Goal: Information Seeking & Learning: Learn about a topic

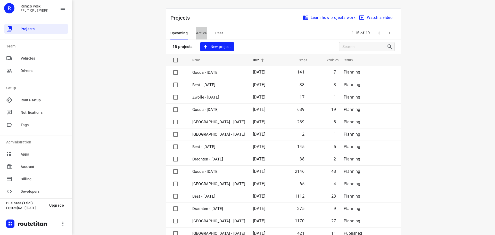
click at [200, 33] on span "Active" at bounding box center [201, 33] width 11 height 6
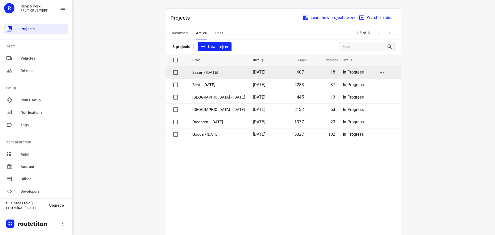
click at [205, 73] on p "Essen - [DATE]" at bounding box center [218, 73] width 53 height 6
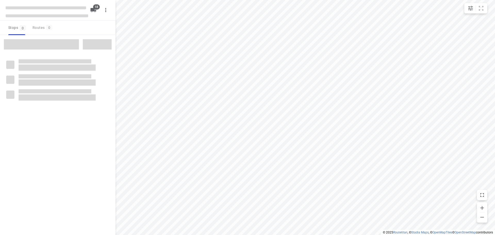
checkbox input "true"
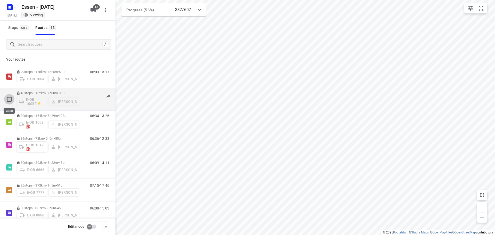
click at [9, 99] on input "checkbox" at bounding box center [9, 99] width 10 height 10
checkbox input "true"
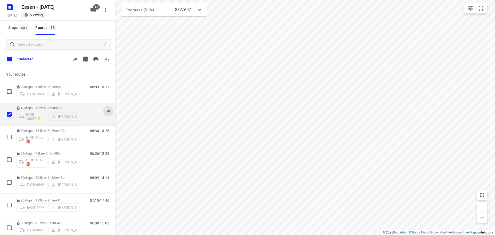
click at [105, 116] on button at bounding box center [108, 111] width 10 height 10
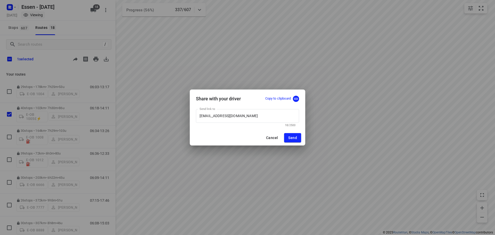
click at [141, 115] on div "Share with your driver Copy to clipboard Send link to mail@hans-krupp.de Send l…" at bounding box center [247, 117] width 495 height 235
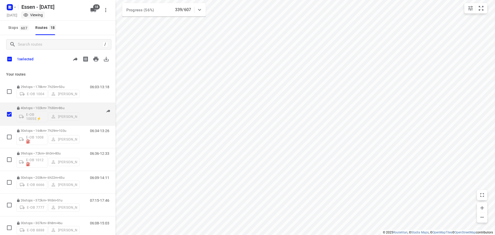
click at [43, 112] on div "E-OB 1005E⚡ [PERSON_NAME]" at bounding box center [48, 116] width 63 height 12
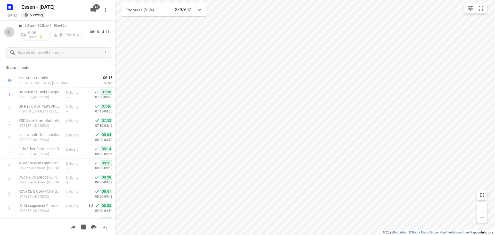
click at [7, 31] on icon "button" at bounding box center [9, 32] width 6 height 6
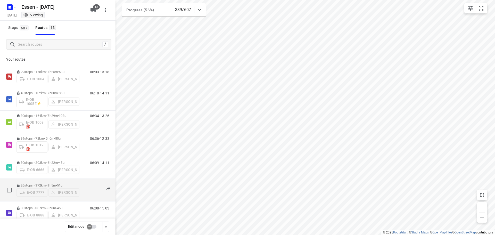
click at [55, 187] on div "E-OB 7777 [PERSON_NAME]" at bounding box center [48, 191] width 63 height 9
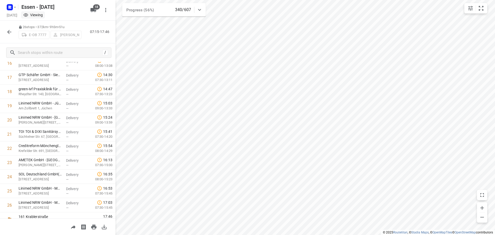
scroll to position [252, 0]
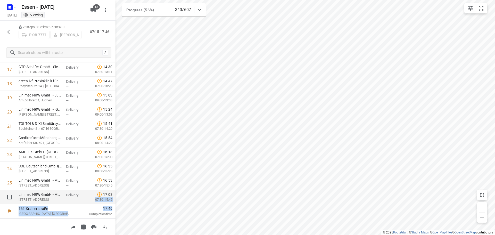
drag, startPoint x: 111, startPoint y: 206, endPoint x: 111, endPoint y: 195, distance: 10.8
click at [111, 195] on div "161 Krablerstraße Essen, Germany 07:15 Started 1 TOI TOI & DIXI Sanitärsysteme …" at bounding box center [58, 19] width 116 height 397
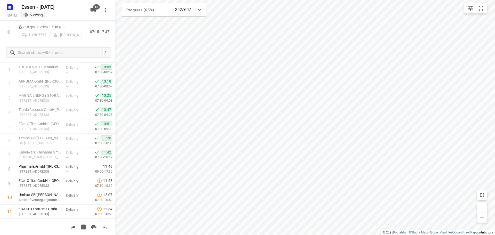
scroll to position [0, 0]
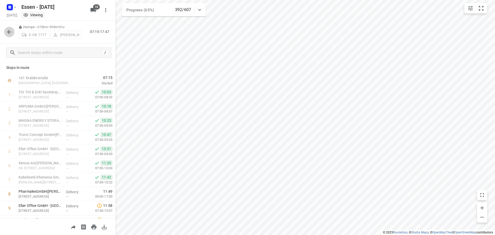
click at [11, 32] on icon "button" at bounding box center [9, 32] width 4 height 4
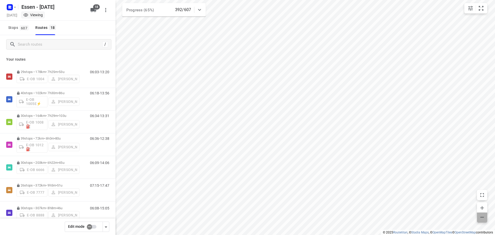
click at [483, 217] on icon "button" at bounding box center [482, 217] width 6 height 6
click at [303, 235] on html "i © 2025 Routetitan , © Stadia Maps , © OpenMapTiles © OpenStreetMap contributo…" at bounding box center [247, 117] width 495 height 235
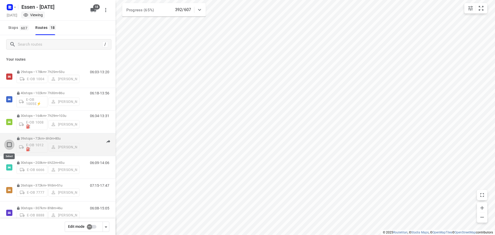
click at [9, 144] on input "checkbox" at bounding box center [9, 145] width 10 height 10
checkbox input "true"
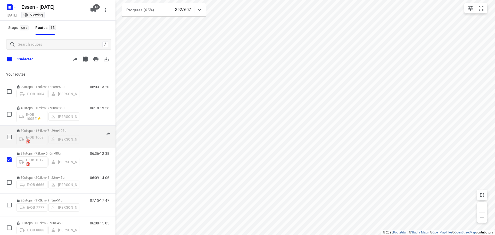
click at [46, 133] on div "E-OB 1008⛽️ [PERSON_NAME]" at bounding box center [48, 139] width 63 height 12
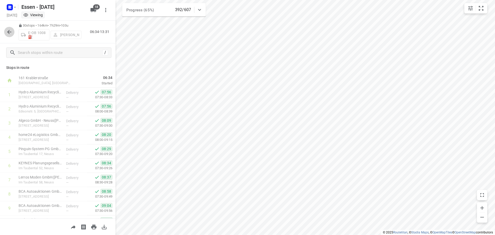
click at [10, 31] on icon "button" at bounding box center [9, 32] width 6 height 6
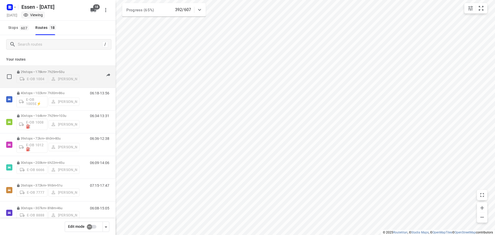
click at [43, 79] on div "E-OB 1004 [PERSON_NAME]" at bounding box center [48, 78] width 63 height 9
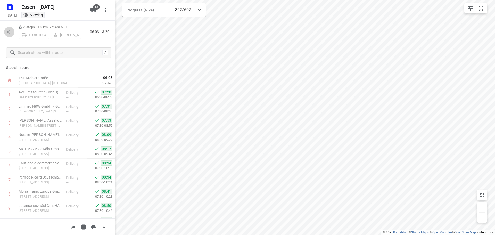
click at [10, 32] on icon "button" at bounding box center [9, 32] width 4 height 4
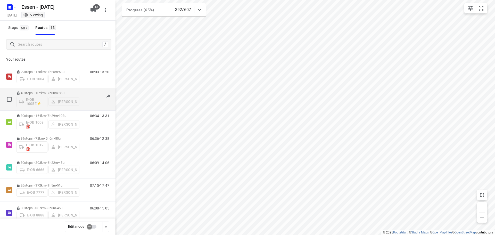
click at [37, 100] on div "E-OB 1005E⚡ [PERSON_NAME]" at bounding box center [48, 101] width 63 height 12
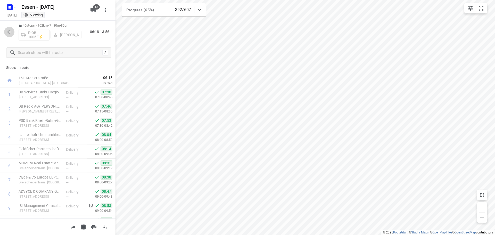
click at [7, 29] on icon "button" at bounding box center [9, 32] width 6 height 6
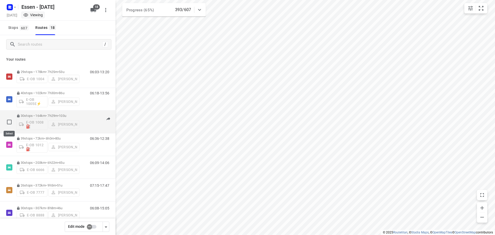
click at [10, 123] on input "checkbox" at bounding box center [9, 122] width 10 height 10
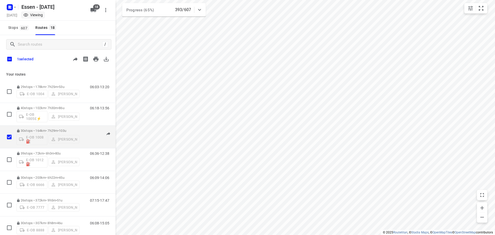
checkbox input "true"
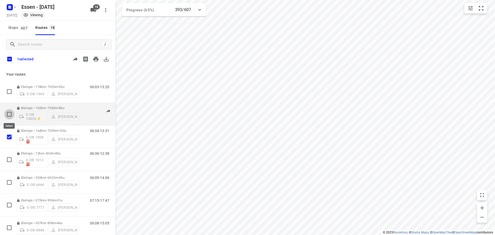
click at [10, 115] on input "checkbox" at bounding box center [9, 114] width 10 height 10
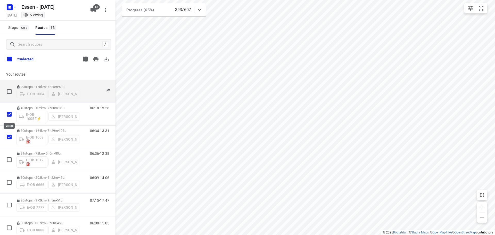
checkbox input "true"
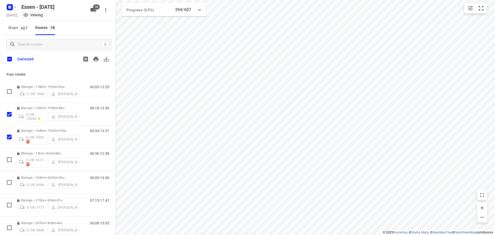
click at [60, 66] on div "/ 2 selected" at bounding box center [58, 52] width 116 height 34
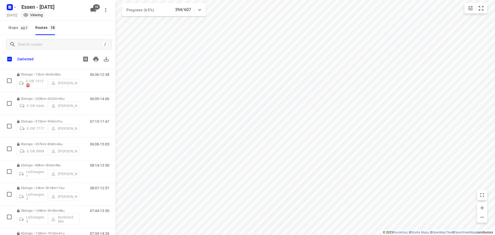
scroll to position [38, 0]
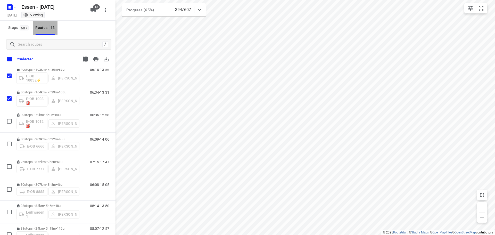
click at [41, 28] on div "Routes 18" at bounding box center [46, 28] width 22 height 6
click at [52, 26] on span "18" at bounding box center [52, 27] width 7 height 5
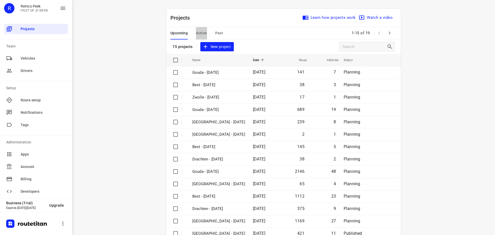
click at [200, 32] on span "Active" at bounding box center [201, 33] width 11 height 6
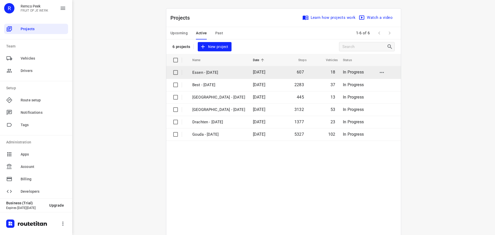
click at [202, 71] on p "Essen - [DATE]" at bounding box center [218, 73] width 53 height 6
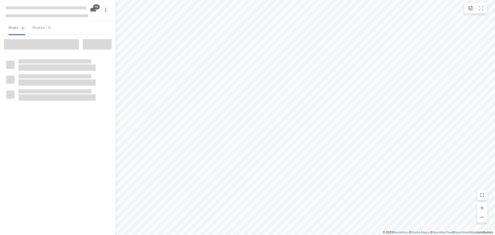
checkbox input "true"
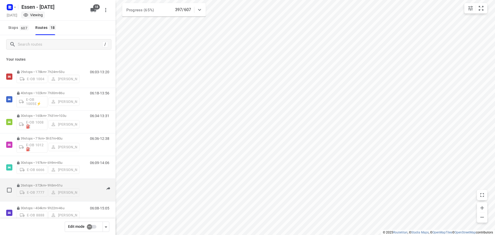
click at [62, 183] on span "51u" at bounding box center [59, 185] width 5 height 4
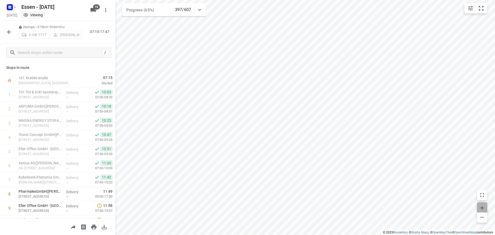
click at [482, 207] on icon "button" at bounding box center [483, 208] width 4 height 4
click at [482, 208] on icon "button" at bounding box center [483, 208] width 4 height 4
click at [8, 31] on icon "button" at bounding box center [9, 32] width 6 height 6
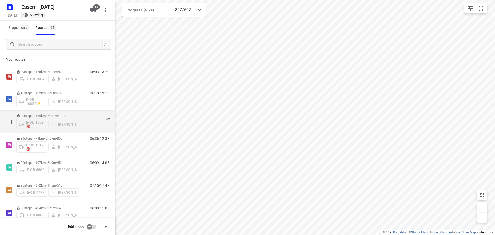
click at [69, 124] on div "E-OB 1008⛽️ [PERSON_NAME]" at bounding box center [48, 124] width 63 height 12
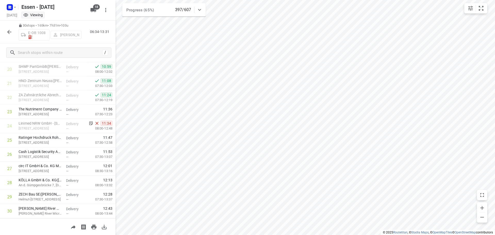
scroll to position [309, 0]
click at [8, 30] on icon "button" at bounding box center [9, 32] width 6 height 6
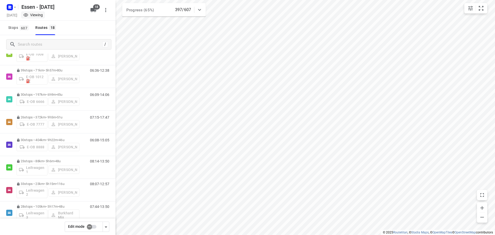
scroll to position [79, 0]
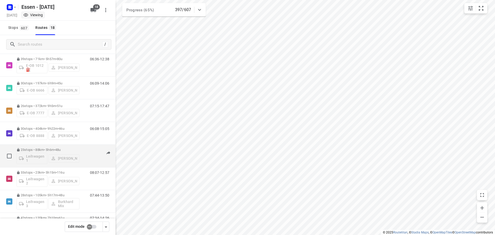
click at [42, 158] on div "Leihwagen 1 [PERSON_NAME]" at bounding box center [48, 158] width 63 height 12
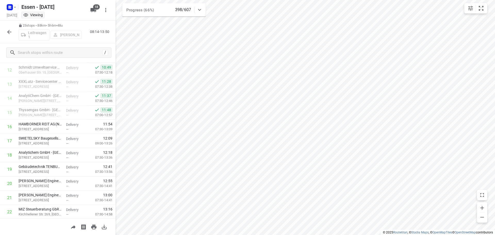
scroll to position [127, 0]
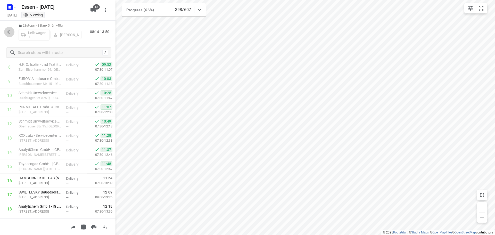
click at [9, 31] on icon "button" at bounding box center [9, 32] width 6 height 6
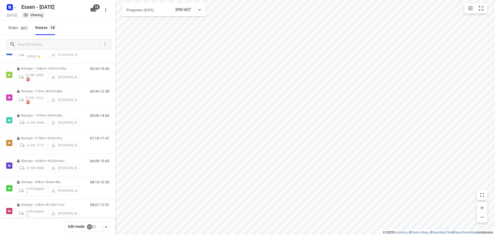
scroll to position [46, 0]
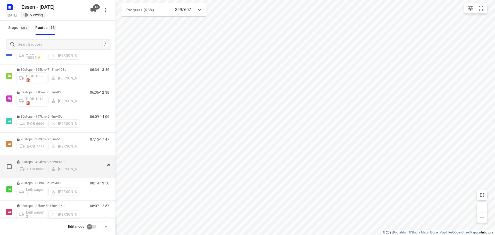
click at [64, 160] on span "46u" at bounding box center [61, 162] width 5 height 4
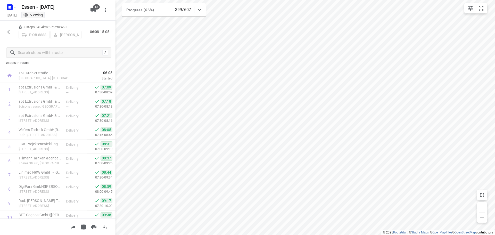
scroll to position [0, 0]
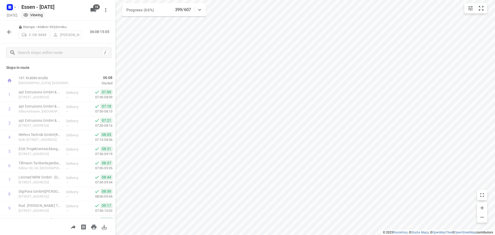
click at [9, 33] on icon "button" at bounding box center [9, 32] width 6 height 6
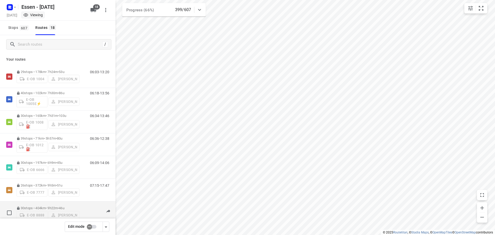
click at [33, 210] on div "E-OB 8888 [PERSON_NAME]" at bounding box center [48, 214] width 63 height 9
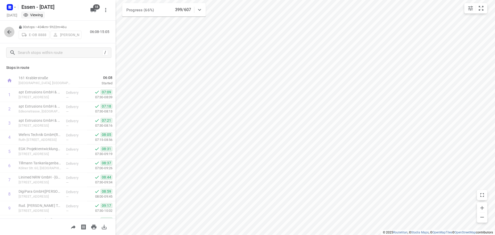
click at [10, 31] on icon "button" at bounding box center [9, 32] width 6 height 6
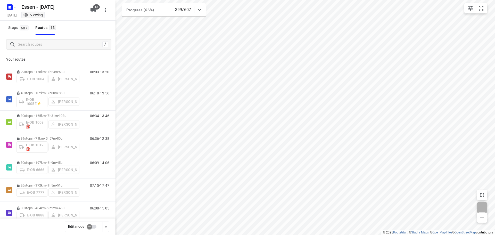
click at [484, 209] on icon "button" at bounding box center [482, 208] width 6 height 6
click at [484, 208] on icon "button" at bounding box center [482, 208] width 6 height 6
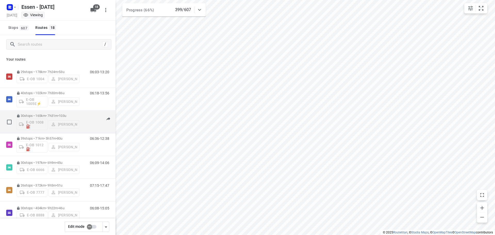
click at [44, 119] on div "E-OB 1008⛽️ [PERSON_NAME]" at bounding box center [48, 124] width 63 height 12
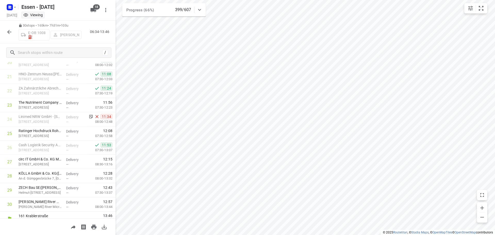
scroll to position [309, 0]
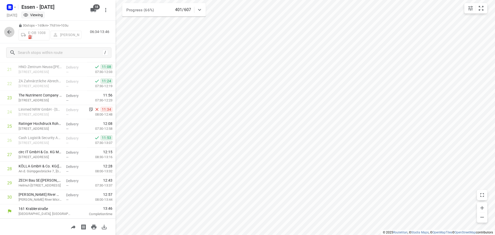
click at [8, 31] on icon "button" at bounding box center [9, 32] width 6 height 6
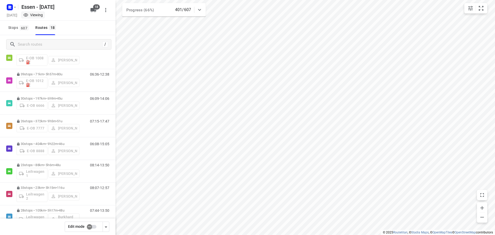
scroll to position [65, 0]
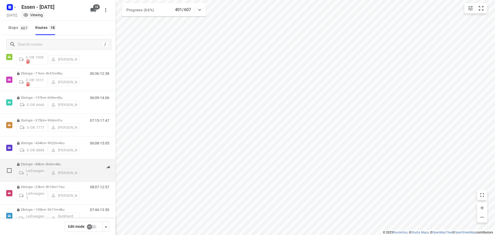
click at [45, 163] on p "23 stops • 88km • 5h6m • 48u" at bounding box center [48, 164] width 63 height 4
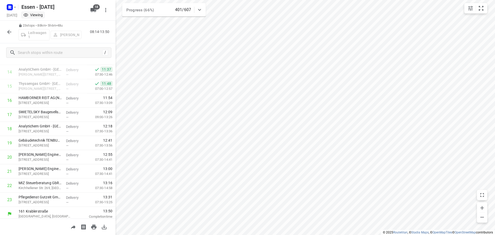
scroll to position [210, 0]
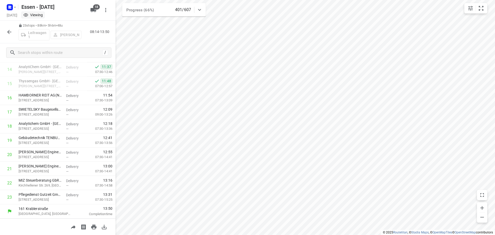
click at [99, 206] on div "13:50 Completion time" at bounding box center [96, 211] width 37 height 14
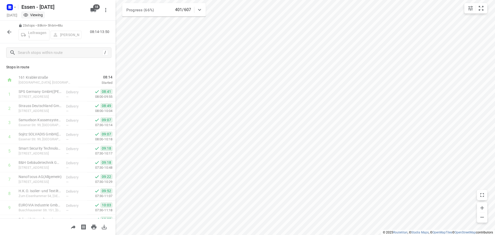
scroll to position [0, 0]
click at [8, 30] on icon "button" at bounding box center [9, 32] width 6 height 6
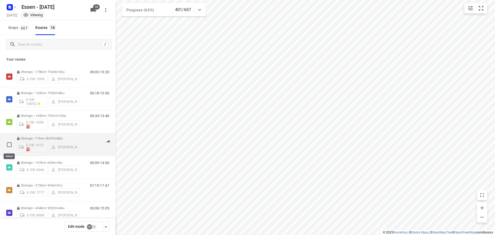
click at [10, 141] on input "checkbox" at bounding box center [9, 145] width 10 height 10
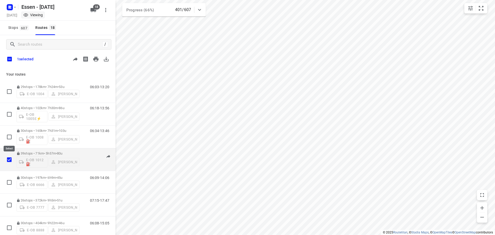
checkbox input "true"
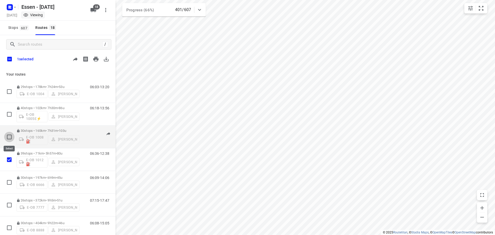
click at [9, 136] on input "checkbox" at bounding box center [9, 137] width 10 height 10
checkbox input "true"
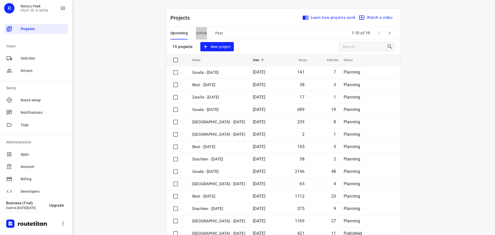
click at [200, 31] on span "Active" at bounding box center [201, 33] width 11 height 6
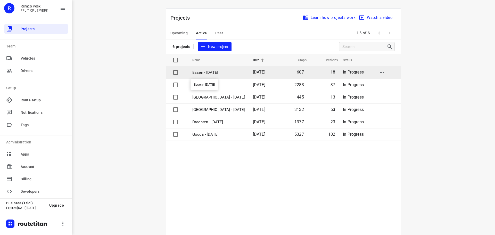
click at [202, 71] on p "Essen - [DATE]" at bounding box center [218, 73] width 53 height 6
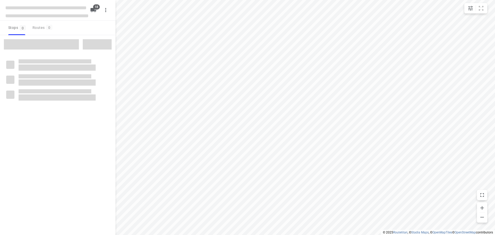
checkbox input "true"
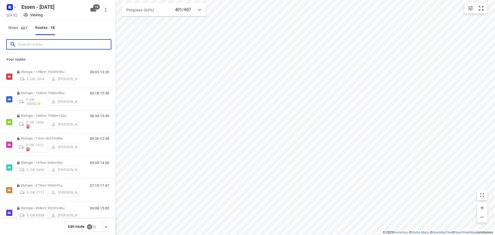
click at [47, 45] on input "Search routes" at bounding box center [64, 44] width 93 height 8
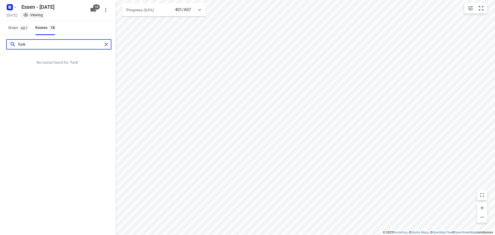
type input "funke"
click at [79, 42] on input "funke" at bounding box center [60, 44] width 84 height 8
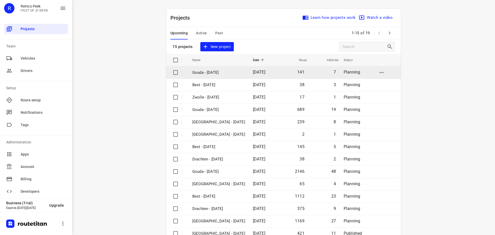
click at [209, 70] on p "Gouda - [DATE]" at bounding box center [218, 73] width 53 height 6
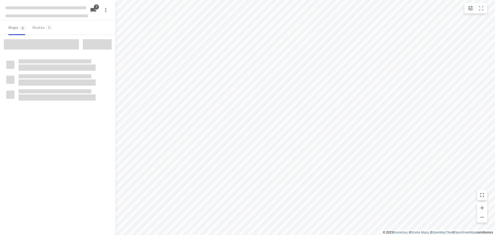
checkbox input "true"
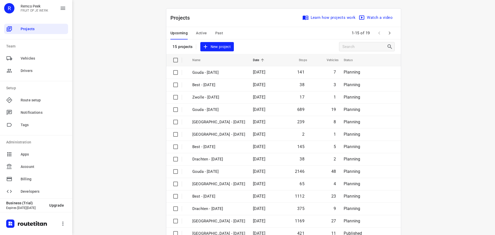
click at [200, 30] on span "Active" at bounding box center [201, 33] width 11 height 6
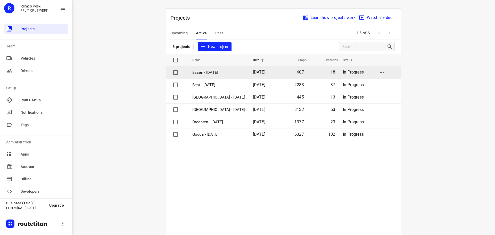
click at [207, 72] on p "Essen - [DATE]" at bounding box center [218, 73] width 53 height 6
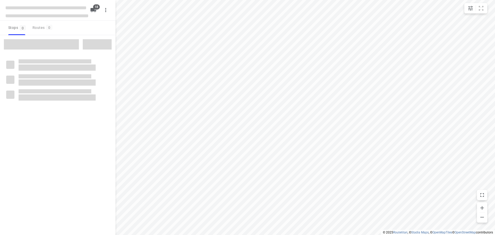
checkbox input "true"
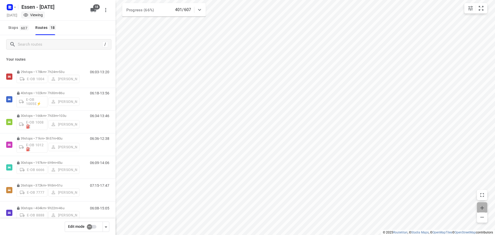
click at [483, 208] on icon "button" at bounding box center [482, 208] width 6 height 6
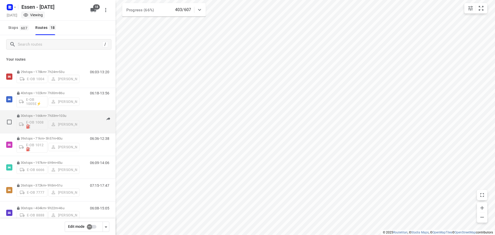
click at [57, 122] on div "E-OB 1008⛽️ [PERSON_NAME]" at bounding box center [48, 124] width 63 height 12
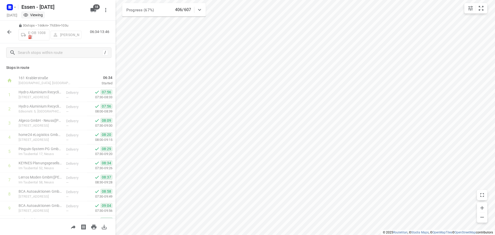
click at [7, 30] on icon "button" at bounding box center [9, 32] width 6 height 6
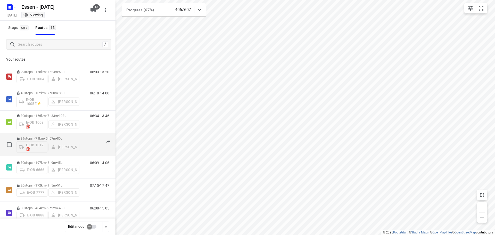
click at [69, 145] on div "E-OB 1012⛽️ [PERSON_NAME]" at bounding box center [48, 146] width 63 height 12
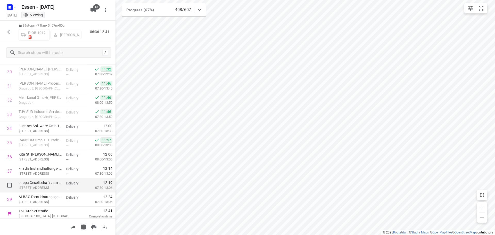
scroll to position [437, 0]
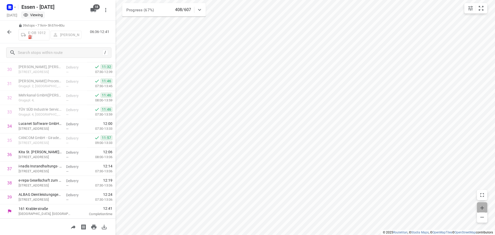
click at [483, 207] on icon "button" at bounding box center [482, 208] width 6 height 6
click at [9, 32] on icon "button" at bounding box center [9, 32] width 4 height 4
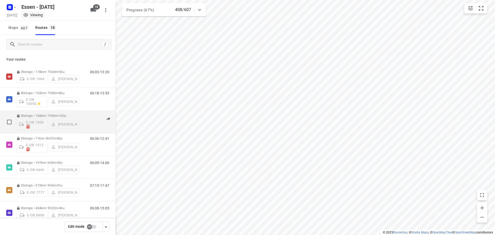
click at [29, 118] on div "E-OB 1008⛽️ [PERSON_NAME]" at bounding box center [48, 124] width 63 height 12
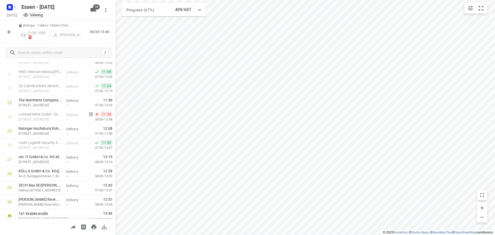
scroll to position [309, 0]
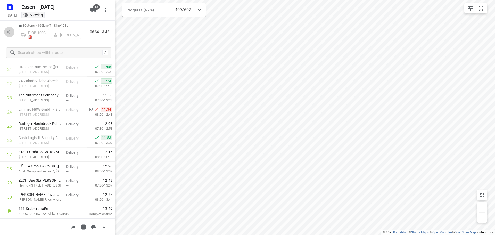
click at [11, 31] on icon "button" at bounding box center [9, 32] width 6 height 6
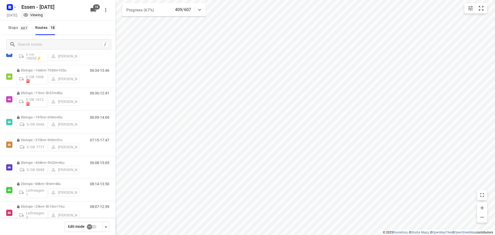
scroll to position [52, 0]
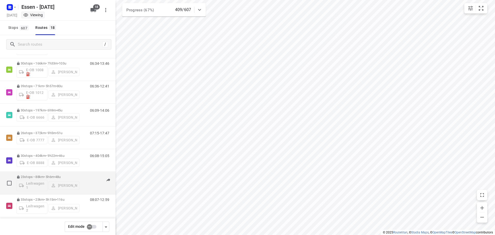
click at [48, 178] on p "23 stops • 88km • 5h6m • 48u" at bounding box center [48, 177] width 63 height 4
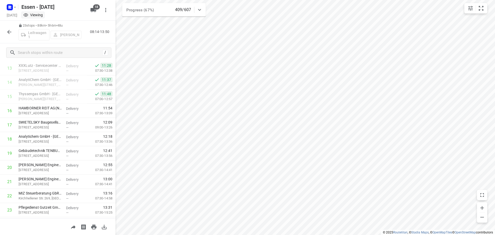
scroll to position [210, 0]
click at [9, 32] on icon "button" at bounding box center [9, 32] width 4 height 4
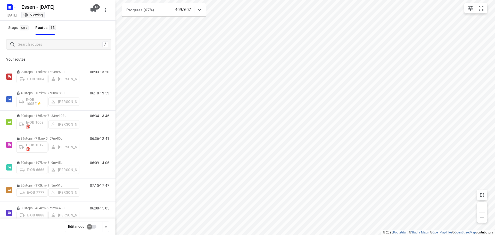
click at [113, 124] on div "i © 2025 Routetitan , © Stadia Maps , © OpenMapTiles © OpenStreetMap contributo…" at bounding box center [247, 117] width 495 height 235
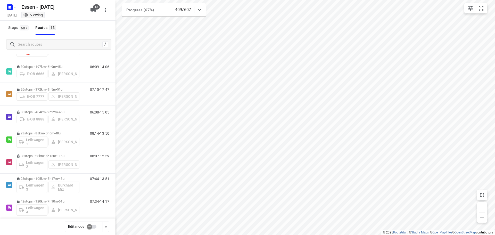
scroll to position [97, 0]
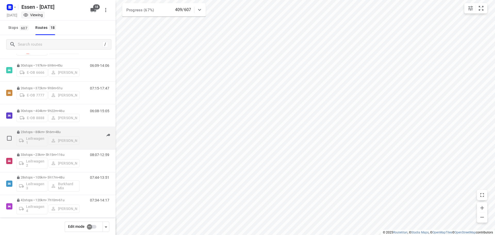
click at [43, 132] on p "23 stops • 88km • 5h6m • 48u" at bounding box center [48, 132] width 63 height 4
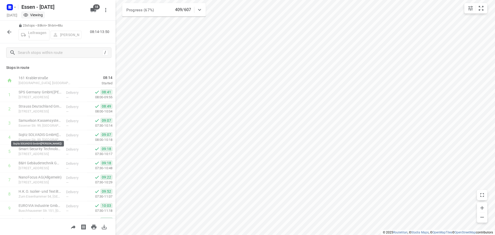
click at [43, 132] on p "Sojitz SOLVADIS GmbH([PERSON_NAME])" at bounding box center [40, 134] width 43 height 5
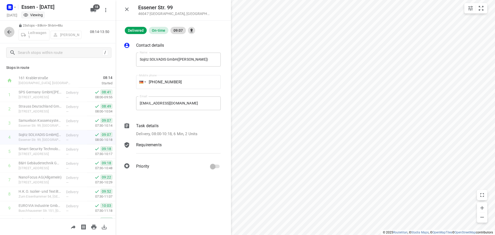
click at [10, 31] on icon "button" at bounding box center [9, 32] width 6 height 6
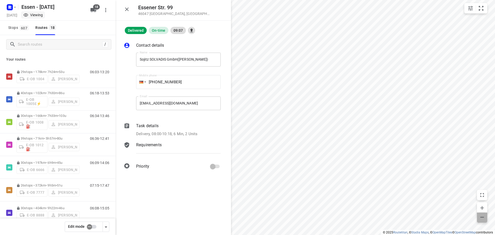
click at [484, 215] on icon "button" at bounding box center [482, 217] width 6 height 6
click at [484, 217] on icon "button" at bounding box center [482, 217] width 6 height 6
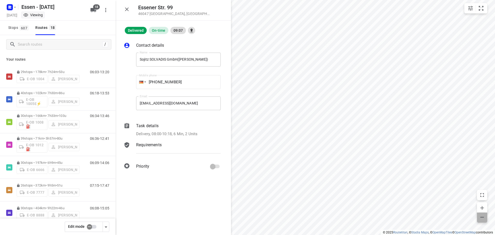
click at [484, 217] on icon "button" at bounding box center [482, 217] width 6 height 6
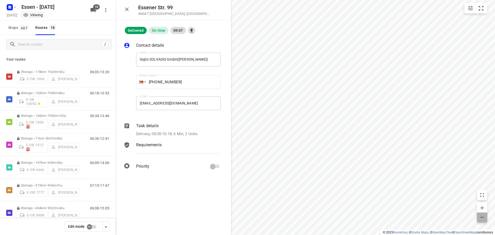
click at [484, 217] on icon "button" at bounding box center [482, 217] width 6 height 6
click at [481, 204] on span "button" at bounding box center [482, 207] width 10 height 7
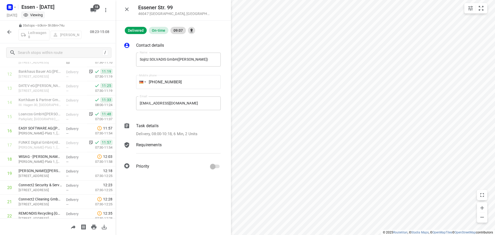
scroll to position [184, 0]
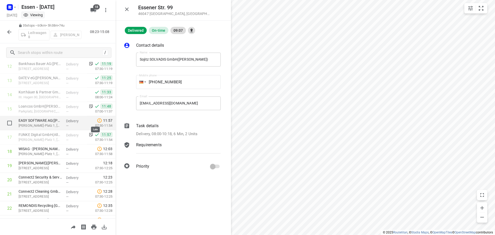
click at [97, 121] on icon at bounding box center [99, 120] width 5 height 5
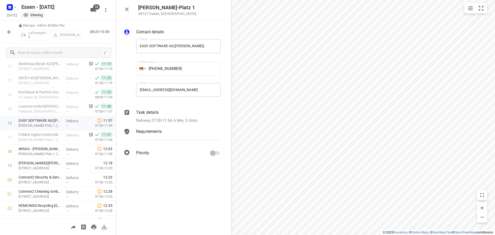
click at [153, 110] on p "Task details" at bounding box center [147, 112] width 22 height 6
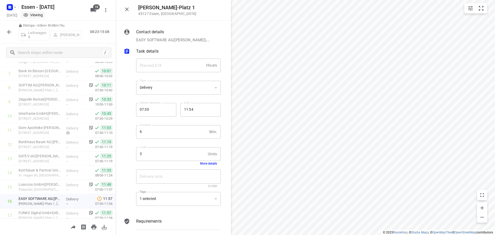
scroll to position [91, 0]
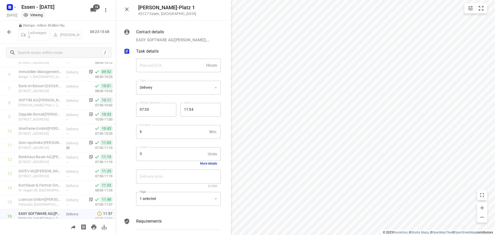
click at [119, 118] on div "Contact details EASY SOFTWARE AG(Elisa Wingarz), +4920165069401, delivery+88129…" at bounding box center [174, 128] width 116 height 214
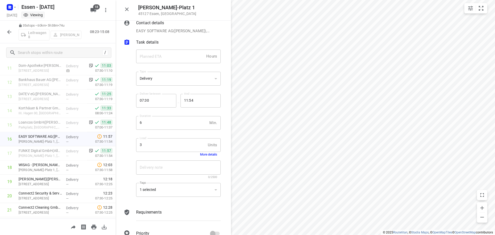
scroll to position [171, 0]
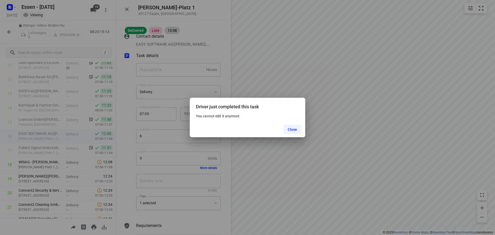
click at [242, 75] on div "Driver just completed this task You cannot edit it anymore. Close" at bounding box center [247, 117] width 495 height 235
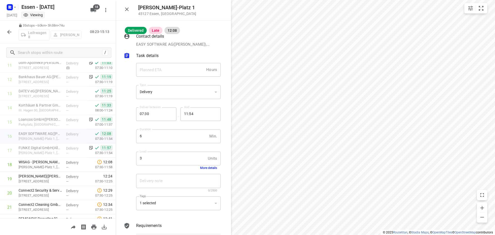
click at [8, 32] on icon "button" at bounding box center [9, 32] width 4 height 4
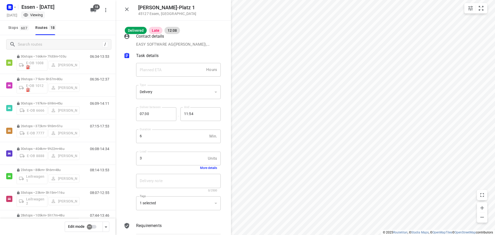
scroll to position [48, 0]
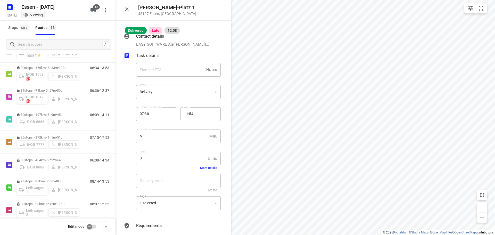
drag, startPoint x: 117, startPoint y: 120, endPoint x: 117, endPoint y: 118, distance: 2.8
click at [117, 118] on div "Contact details EASY SOFTWARE AG(Elisa Wingarz), +4920165069401, delivery+88129…" at bounding box center [174, 134] width 116 height 201
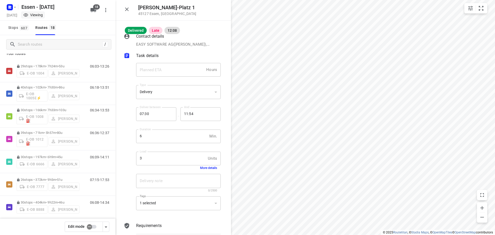
scroll to position [0, 0]
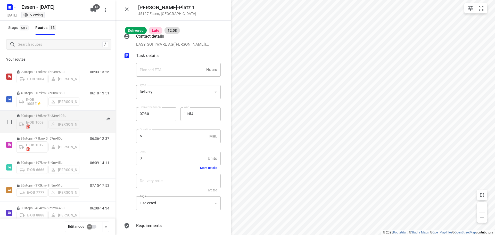
click at [84, 119] on div "06:34-13:53" at bounding box center [97, 123] width 26 height 19
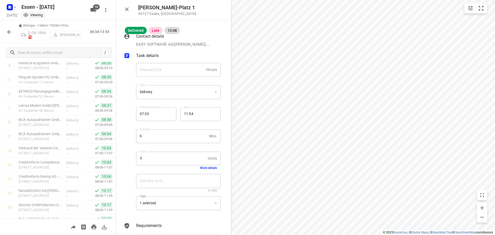
scroll to position [39, 0]
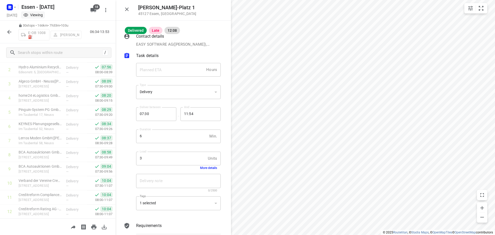
click at [9, 33] on icon "button" at bounding box center [9, 32] width 6 height 6
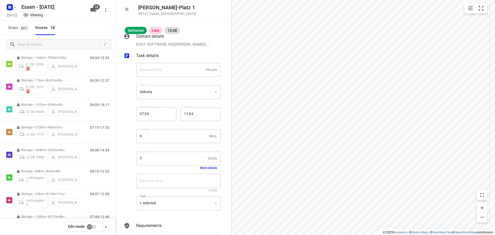
scroll to position [68, 0]
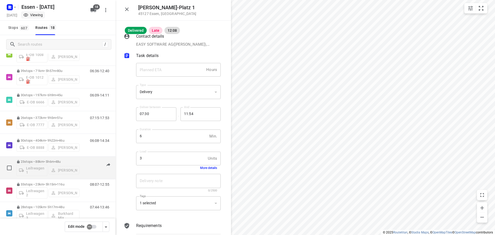
click at [69, 167] on div "Leihwagen 1 [PERSON_NAME]" at bounding box center [48, 170] width 63 height 12
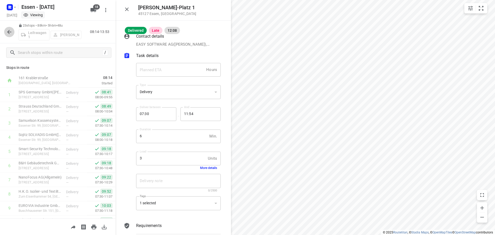
click at [8, 31] on icon "button" at bounding box center [9, 32] width 4 height 4
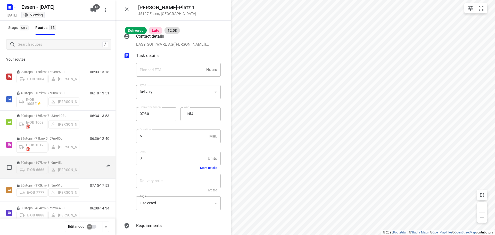
click at [74, 166] on div "E-OB 6666 [PERSON_NAME]" at bounding box center [48, 169] width 63 height 9
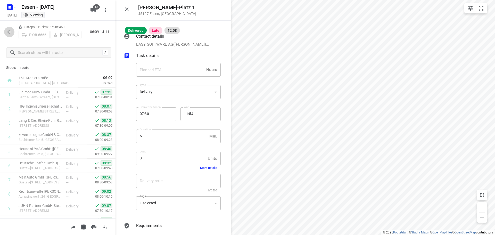
click at [9, 31] on icon "button" at bounding box center [9, 32] width 4 height 4
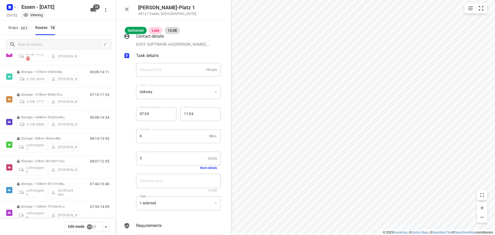
scroll to position [95, 0]
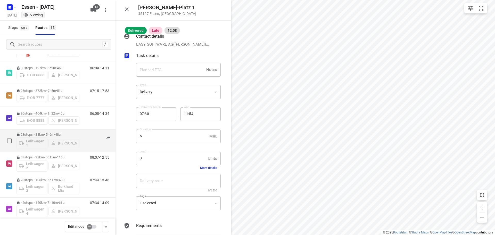
click at [43, 141] on div "Leihwagen 1 [PERSON_NAME]" at bounding box center [48, 142] width 63 height 12
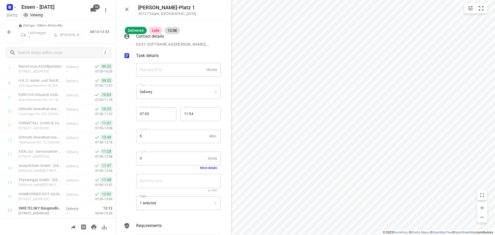
scroll to position [116, 0]
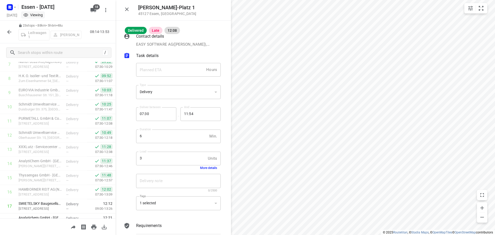
click at [7, 30] on icon "button" at bounding box center [9, 32] width 6 height 6
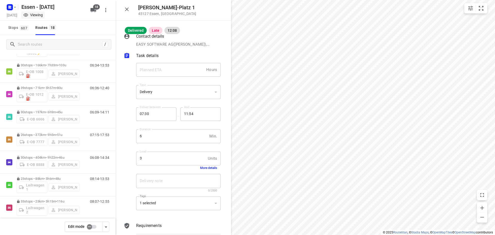
scroll to position [56, 0]
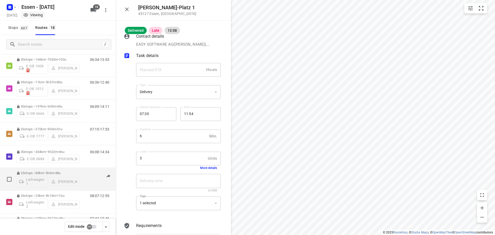
click at [39, 174] on p "23 stops • 88km • 5h6m • 48u" at bounding box center [48, 173] width 63 height 4
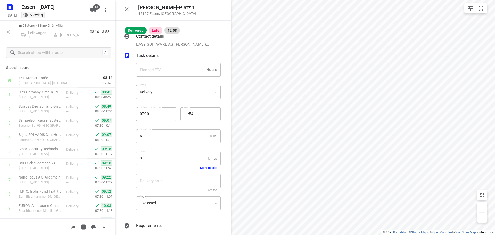
click at [11, 32] on icon "button" at bounding box center [9, 32] width 4 height 4
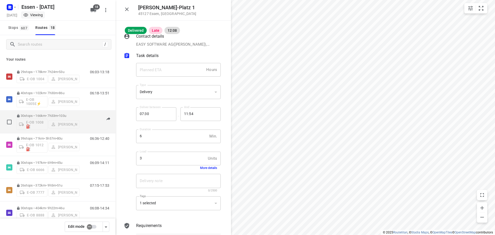
click at [70, 124] on div "E-OB 1008⛽️ [PERSON_NAME]" at bounding box center [48, 124] width 63 height 12
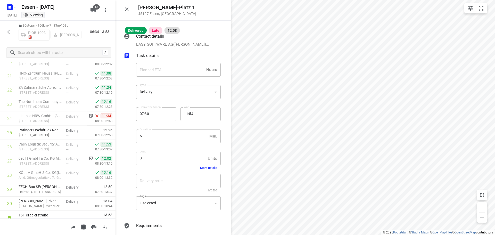
scroll to position [309, 0]
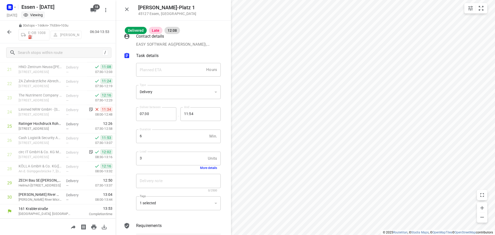
click at [11, 32] on icon "button" at bounding box center [9, 32] width 6 height 6
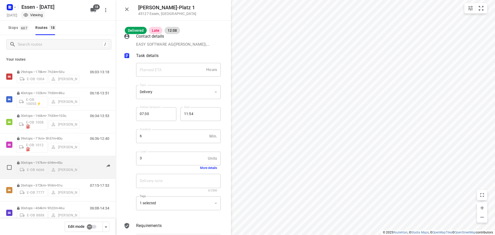
click at [85, 168] on div "06:09-14:11" at bounding box center [97, 169] width 26 height 16
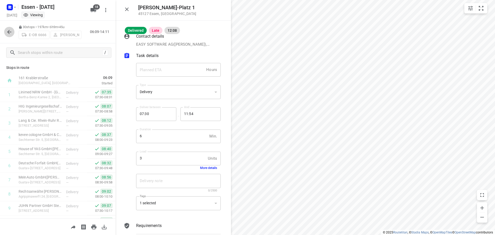
click at [8, 31] on icon "button" at bounding box center [9, 32] width 4 height 4
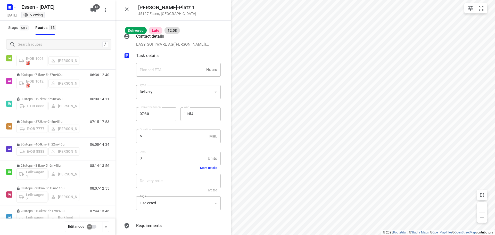
scroll to position [78, 0]
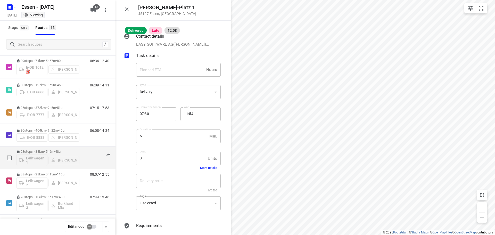
click at [47, 154] on div "Leihwagen 1 [PERSON_NAME]" at bounding box center [48, 159] width 63 height 12
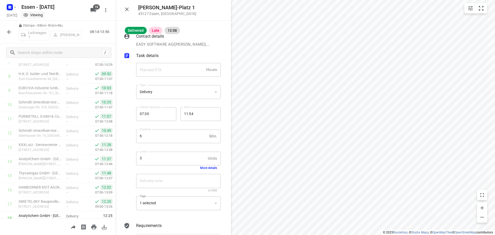
scroll to position [137, 0]
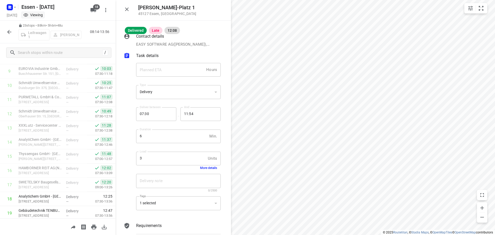
click at [9, 33] on icon "button" at bounding box center [9, 32] width 6 height 6
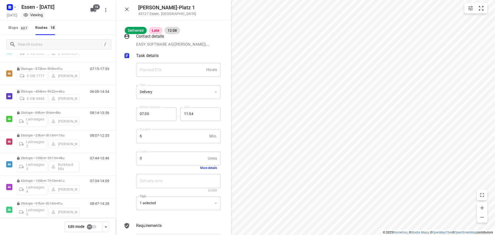
scroll to position [143, 0]
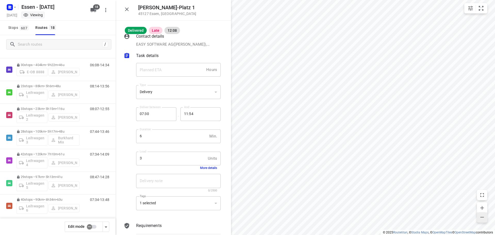
click at [482, 216] on icon "button" at bounding box center [482, 217] width 6 height 6
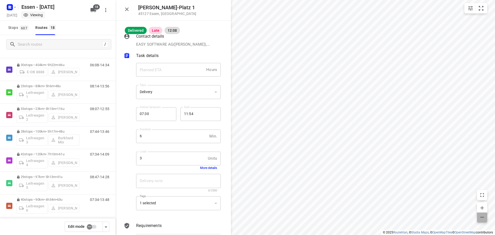
click at [482, 216] on icon "button" at bounding box center [482, 217] width 6 height 6
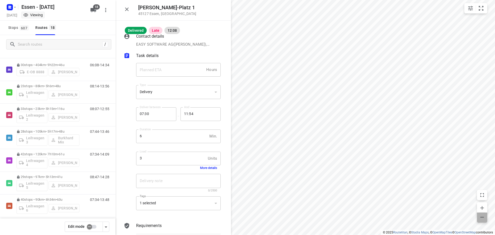
click at [482, 216] on icon "button" at bounding box center [482, 217] width 6 height 6
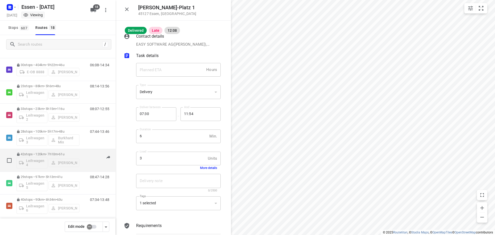
click at [32, 156] on div "Leihwagen 4 Abdulaziz Knifati" at bounding box center [48, 162] width 63 height 12
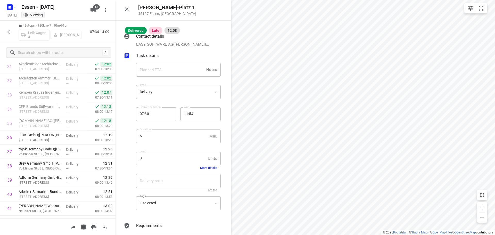
scroll to position [479, 0]
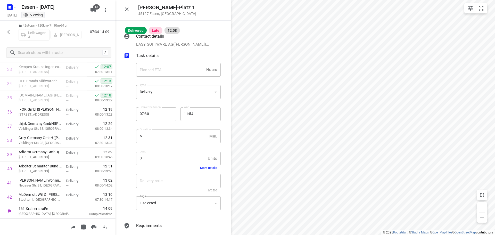
click at [111, 216] on div "14:09 Completion time" at bounding box center [96, 211] width 37 height 14
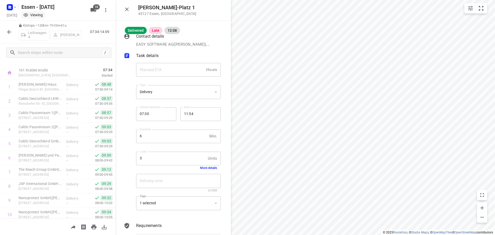
scroll to position [0, 0]
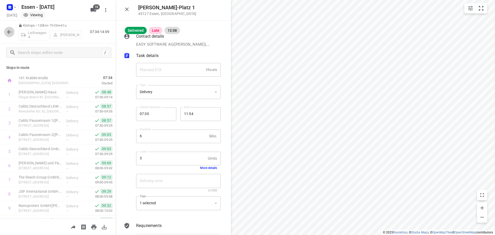
click at [9, 32] on icon "button" at bounding box center [9, 32] width 4 height 4
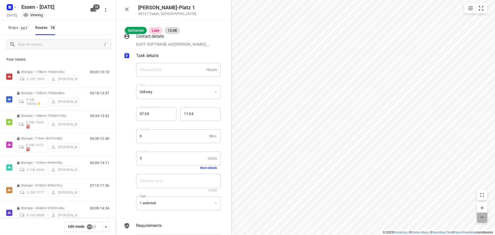
click at [484, 217] on icon "button" at bounding box center [482, 217] width 6 height 6
click at [479, 216] on icon "button" at bounding box center [482, 217] width 6 height 6
click at [483, 218] on icon "button" at bounding box center [482, 217] width 6 height 6
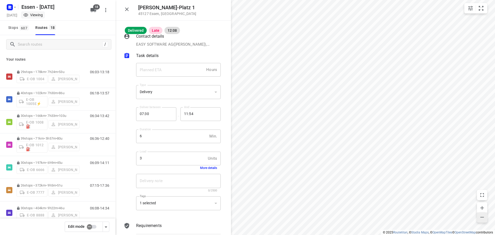
click at [483, 218] on icon "button" at bounding box center [482, 217] width 6 height 6
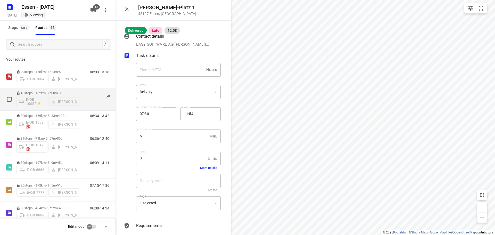
click at [45, 99] on div "E-OB 1005E⚡ [PERSON_NAME]" at bounding box center [48, 101] width 63 height 12
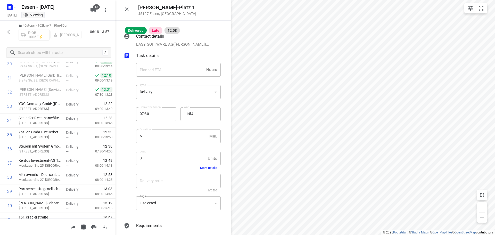
scroll to position [451, 0]
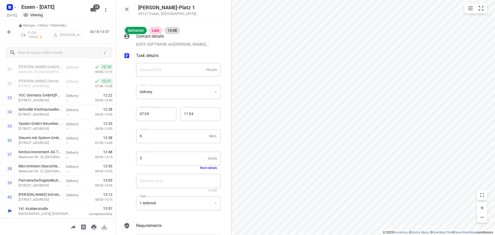
click at [5, 31] on button "button" at bounding box center [9, 32] width 10 height 10
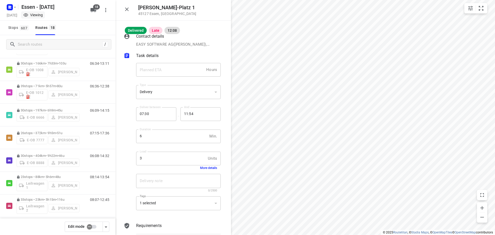
scroll to position [61, 0]
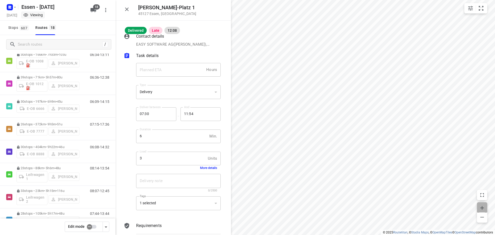
click at [483, 208] on icon "button" at bounding box center [483, 208] width 4 height 4
click at [484, 218] on icon "button" at bounding box center [482, 217] width 6 height 6
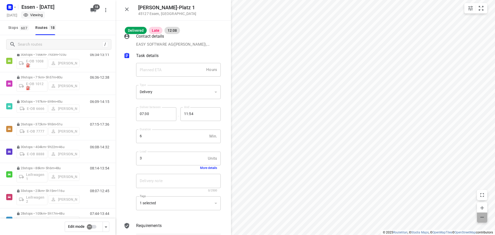
click at [484, 218] on icon "button" at bounding box center [482, 217] width 6 height 6
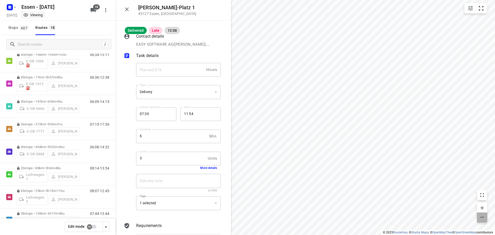
click at [484, 218] on icon "button" at bounding box center [482, 217] width 6 height 6
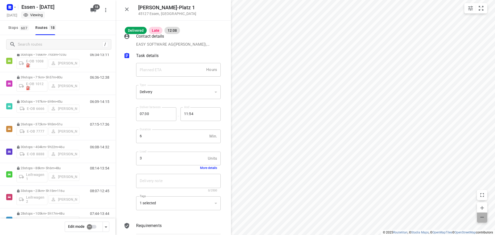
click at [484, 218] on icon "button" at bounding box center [482, 217] width 6 height 6
click at [481, 216] on icon "button" at bounding box center [482, 217] width 6 height 6
click at [482, 216] on icon "button" at bounding box center [482, 217] width 6 height 6
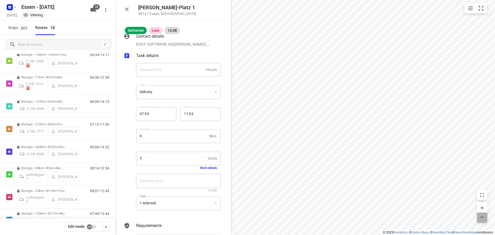
click at [482, 216] on icon "button" at bounding box center [482, 217] width 6 height 6
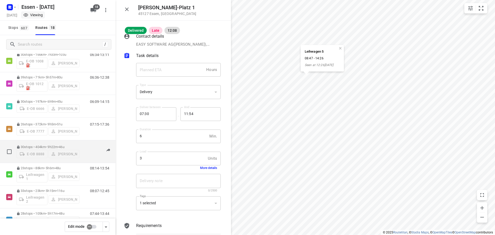
click at [30, 153] on div "E-OB 8888 [PERSON_NAME]" at bounding box center [48, 153] width 63 height 9
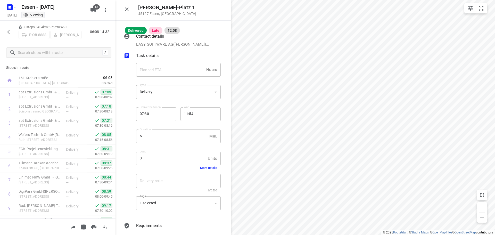
click at [9, 31] on icon "button" at bounding box center [9, 32] width 6 height 6
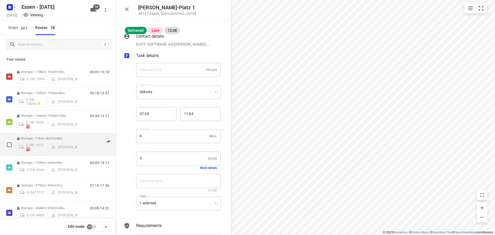
click at [64, 151] on div "E-OB 1012⛽️ [PERSON_NAME]" at bounding box center [48, 146] width 63 height 12
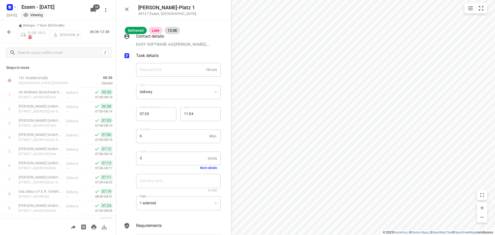
click at [8, 33] on icon "button" at bounding box center [9, 32] width 6 height 6
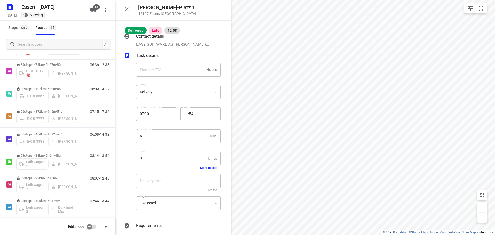
scroll to position [79, 0]
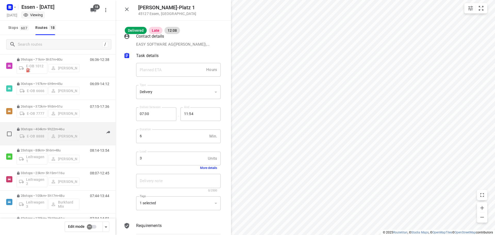
click at [44, 133] on div "E-OB 8888 [PERSON_NAME]" at bounding box center [48, 135] width 63 height 9
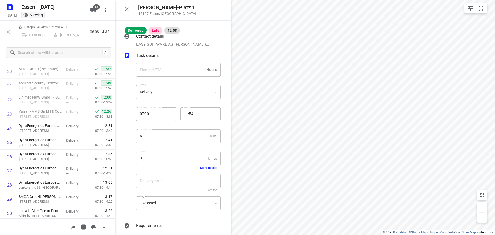
scroll to position [309, 0]
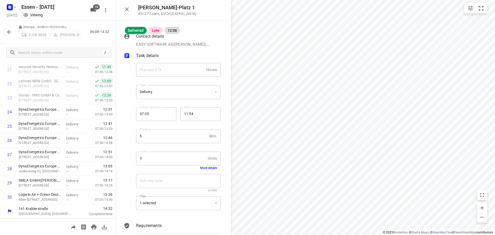
click at [10, 30] on icon "button" at bounding box center [9, 32] width 6 height 6
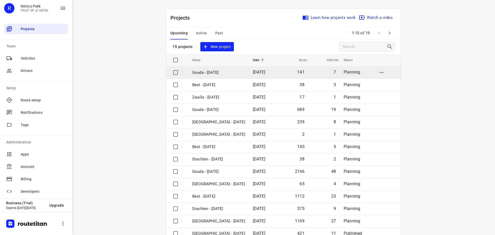
click at [198, 71] on p "Gouda - [DATE]" at bounding box center [218, 73] width 53 height 6
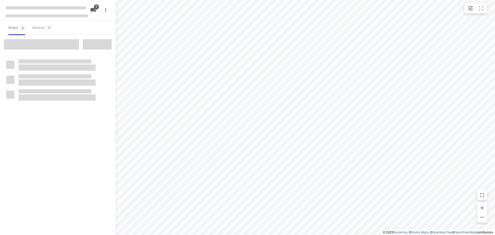
checkbox input "true"
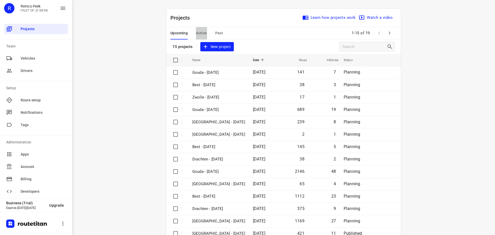
click at [203, 33] on span "Active" at bounding box center [201, 33] width 11 height 6
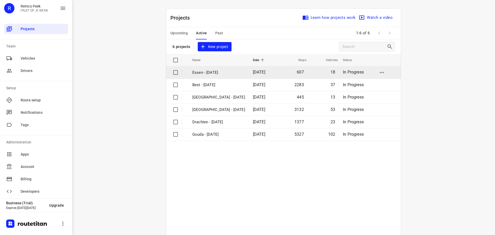
click at [207, 71] on p "Essen - [DATE]" at bounding box center [218, 73] width 53 height 6
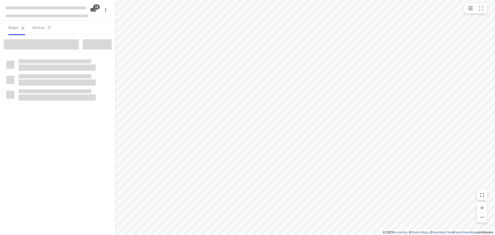
checkbox input "true"
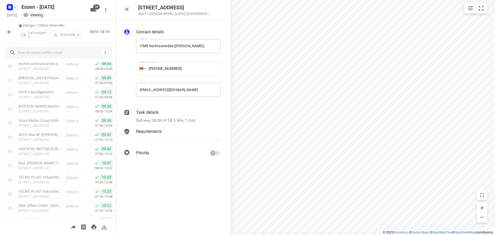
scroll to position [153, 0]
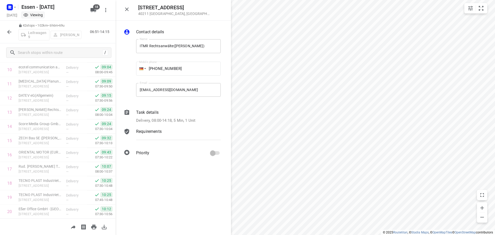
click at [123, 124] on div at bounding box center [129, 116] width 12 height 16
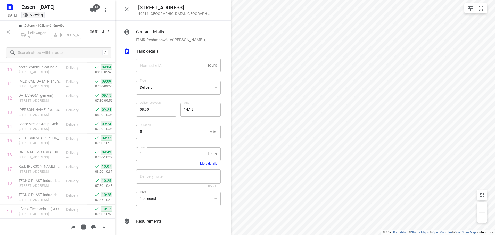
drag, startPoint x: 123, startPoint y: 124, endPoint x: 124, endPoint y: 109, distance: 14.5
click at [124, 109] on div "Contact details ITMR Rechtsanwälte(Patrizia Bichajlo), +4921173754770, delivery…" at bounding box center [174, 128] width 116 height 214
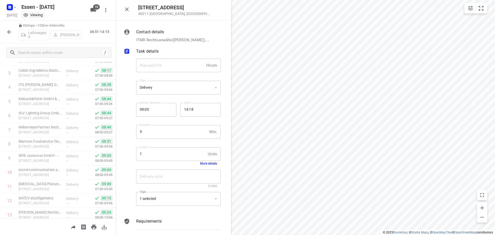
scroll to position [45, 0]
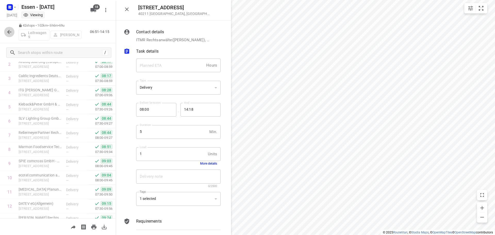
click at [7, 32] on icon "button" at bounding box center [9, 32] width 6 height 6
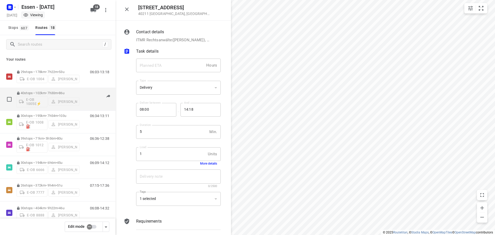
click at [71, 99] on div "E-OB 1005E⚡ [PERSON_NAME]" at bounding box center [48, 101] width 63 height 12
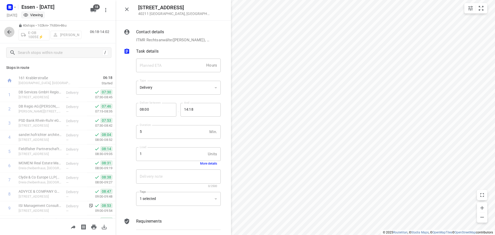
click at [9, 32] on icon "button" at bounding box center [9, 32] width 6 height 6
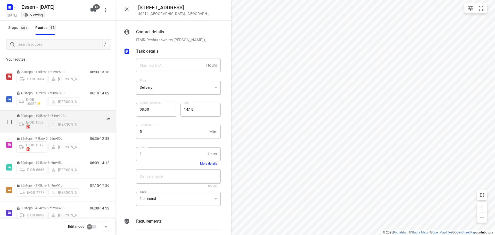
click at [76, 121] on div "E-OB 1008⛽️ [PERSON_NAME]" at bounding box center [48, 124] width 63 height 12
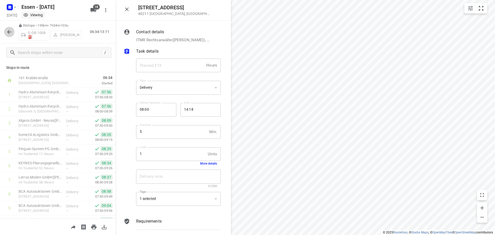
click at [12, 30] on icon "button" at bounding box center [9, 32] width 6 height 6
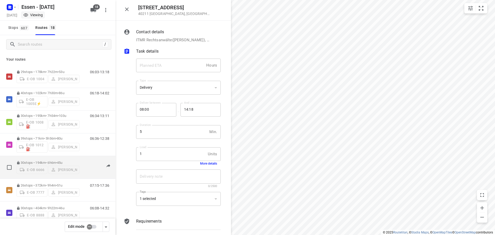
click at [61, 169] on div "E-OB 6666 [PERSON_NAME]" at bounding box center [48, 169] width 63 height 9
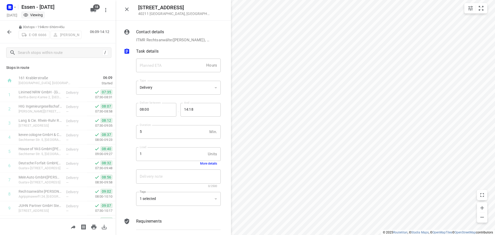
click at [11, 32] on icon "button" at bounding box center [9, 32] width 4 height 4
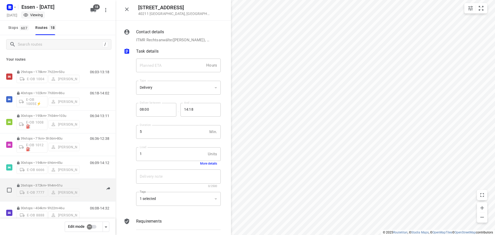
click at [46, 192] on div "E-OB 7777 [PERSON_NAME]" at bounding box center [48, 191] width 63 height 9
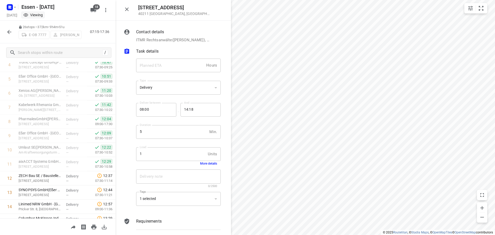
scroll to position [79, 0]
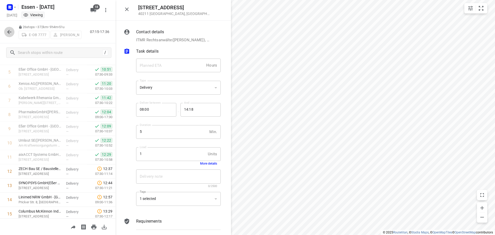
click at [10, 32] on icon "button" at bounding box center [9, 32] width 4 height 4
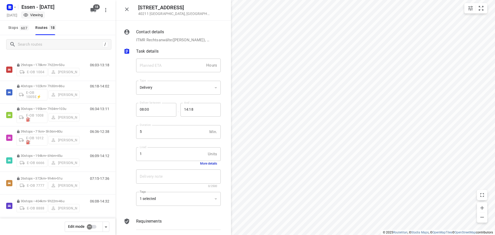
scroll to position [14, 0]
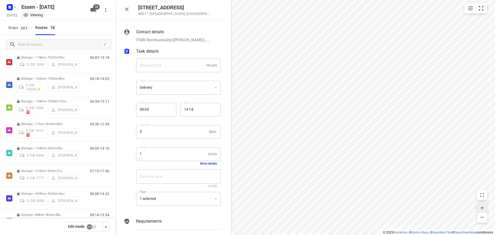
click at [482, 208] on icon "button" at bounding box center [482, 208] width 6 height 6
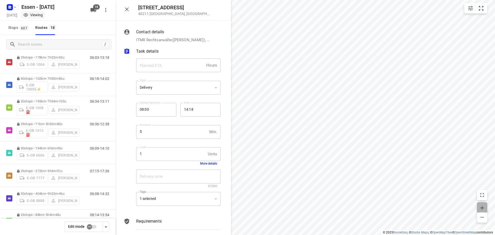
click at [482, 208] on icon "button" at bounding box center [482, 208] width 6 height 6
click at [482, 206] on icon "button" at bounding box center [483, 208] width 4 height 4
click at [483, 217] on icon "button" at bounding box center [482, 217] width 6 height 6
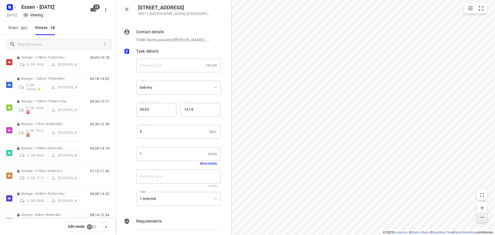
click at [483, 217] on icon "button" at bounding box center [482, 217] width 6 height 6
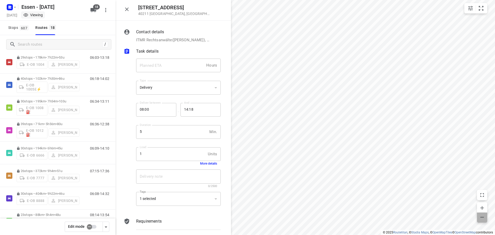
click at [483, 217] on icon "button" at bounding box center [482, 217] width 6 height 6
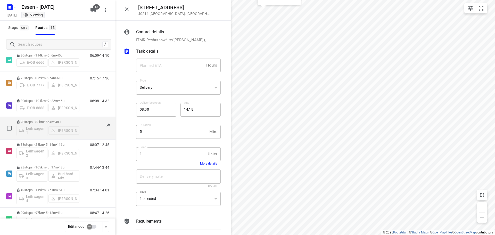
scroll to position [108, 0]
click at [56, 124] on div "Leihwagen 1 [PERSON_NAME]" at bounding box center [48, 129] width 63 height 12
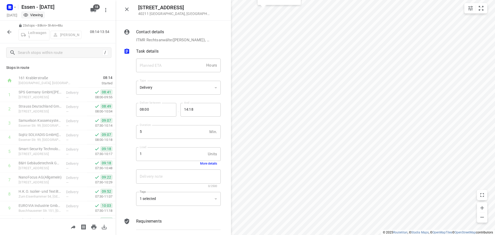
click at [9, 29] on icon "button" at bounding box center [9, 32] width 6 height 6
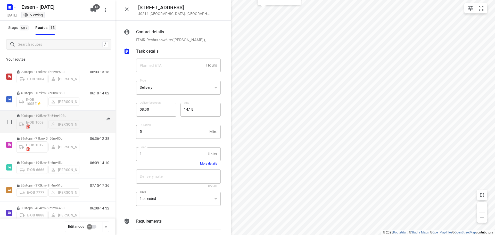
click at [46, 124] on div "E-OB 1008⛽️ [PERSON_NAME]" at bounding box center [48, 124] width 63 height 12
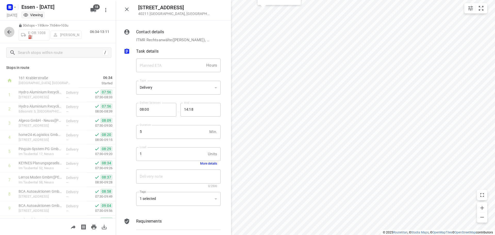
click at [9, 31] on icon "button" at bounding box center [9, 32] width 6 height 6
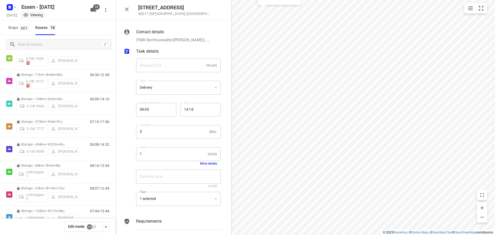
scroll to position [81, 0]
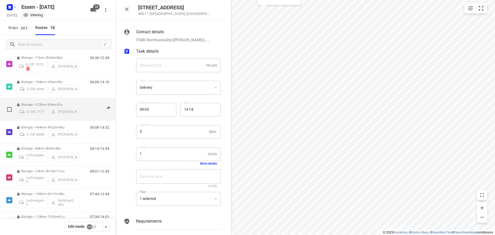
click at [40, 112] on div "E-OB 7777 [PERSON_NAME]" at bounding box center [48, 111] width 63 height 9
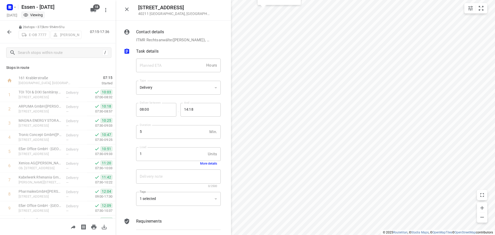
click at [9, 31] on icon "button" at bounding box center [9, 32] width 6 height 6
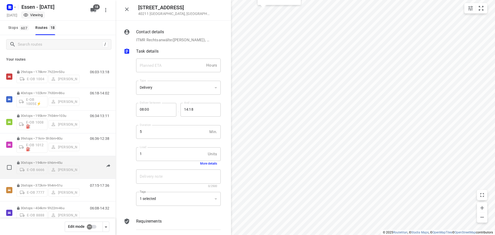
click at [51, 169] on div "E-OB 6666 [PERSON_NAME]" at bounding box center [48, 169] width 63 height 9
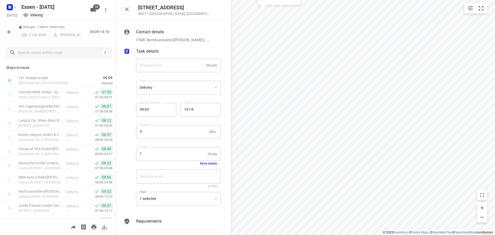
click at [9, 32] on icon "button" at bounding box center [9, 32] width 6 height 6
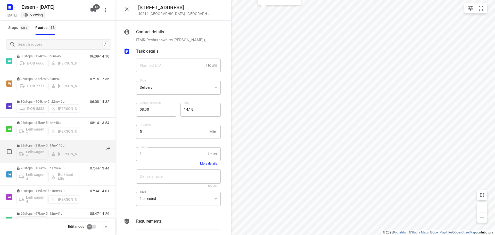
scroll to position [107, 0]
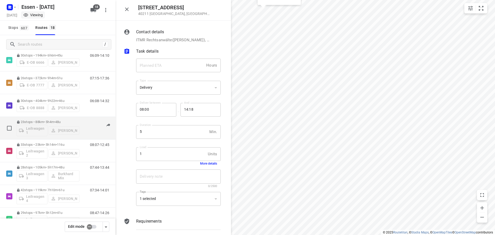
click at [48, 130] on div "Leihwagen 1 [PERSON_NAME]" at bounding box center [48, 130] width 63 height 12
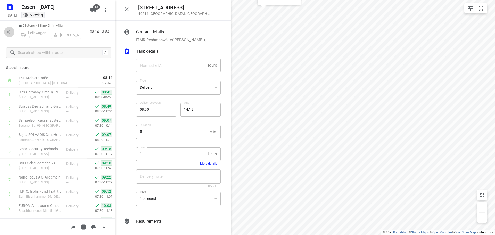
click at [10, 35] on icon "button" at bounding box center [9, 32] width 6 height 6
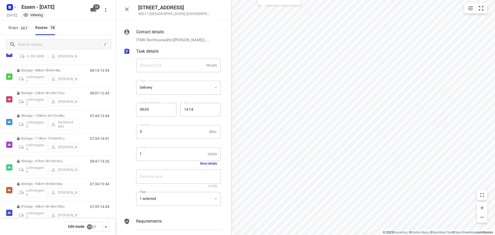
scroll to position [163, 0]
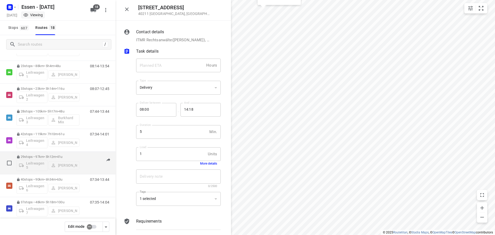
click at [62, 156] on span "41u" at bounding box center [59, 157] width 5 height 4
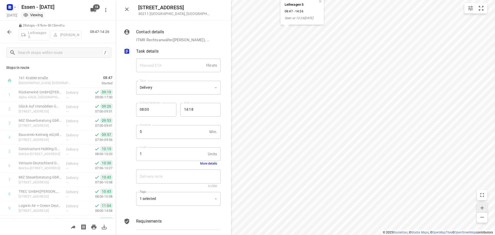
click at [481, 207] on icon "button" at bounding box center [482, 208] width 6 height 6
click at [485, 218] on icon "button" at bounding box center [482, 217] width 6 height 6
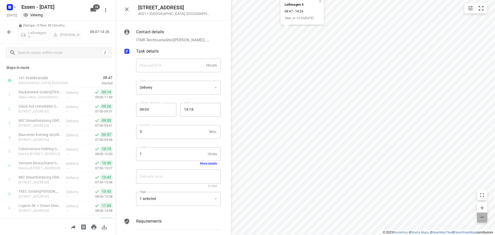
click at [484, 218] on icon "button" at bounding box center [482, 217] width 6 height 6
click at [482, 217] on icon "button" at bounding box center [483, 217] width 4 height 1
click at [359, 77] on div "Leihwagen 8 08:23 - 15:19 Seen at 12:35, 6 Oct" at bounding box center [342, 89] width 43 height 27
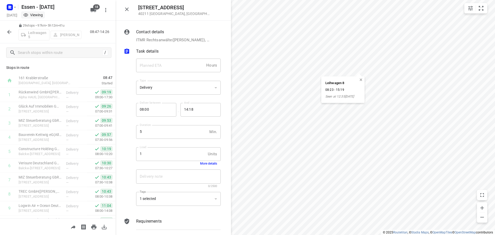
click at [362, 79] on button "button" at bounding box center [361, 80] width 5 height 5
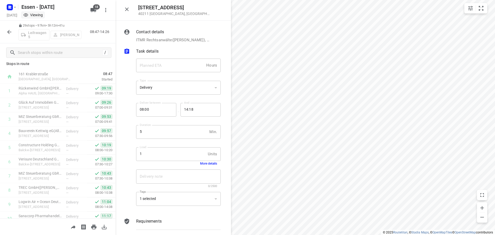
scroll to position [0, 0]
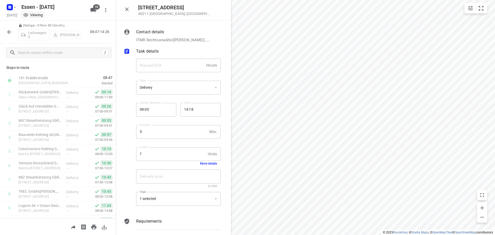
click at [10, 30] on icon "button" at bounding box center [9, 32] width 6 height 6
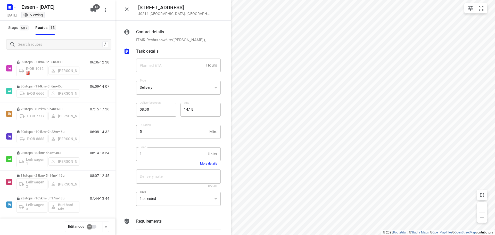
scroll to position [83, 0]
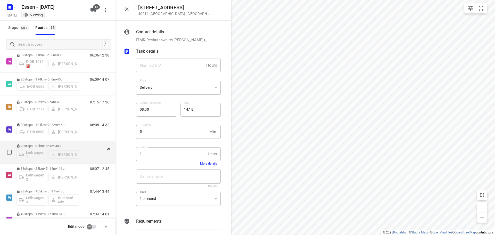
click at [48, 151] on div "Leihwagen 1 [PERSON_NAME]" at bounding box center [48, 154] width 63 height 12
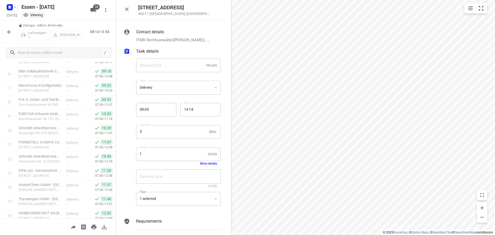
scroll to position [108, 0]
click at [10, 32] on icon "button" at bounding box center [9, 32] width 4 height 4
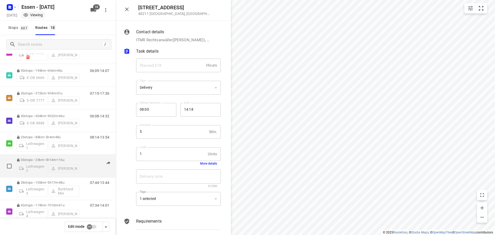
scroll to position [92, 0]
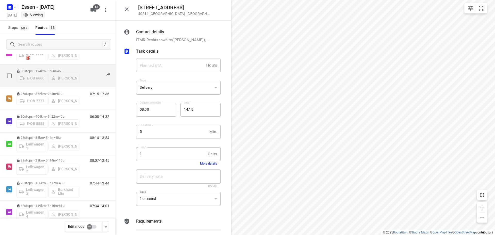
click at [65, 79] on div "E-OB 6666 [PERSON_NAME]" at bounding box center [48, 77] width 63 height 9
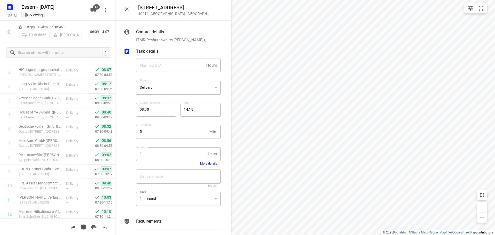
scroll to position [55, 0]
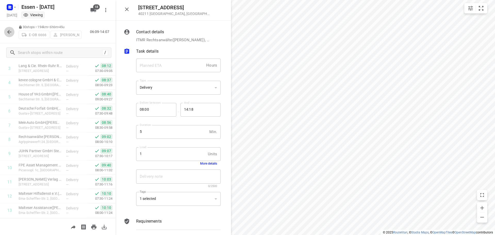
click at [6, 31] on icon "button" at bounding box center [9, 32] width 6 height 6
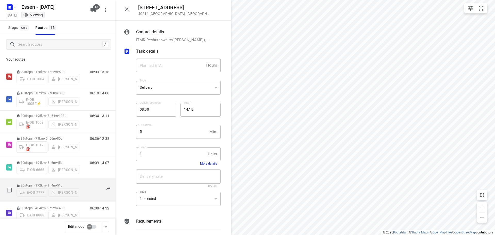
click at [40, 191] on div "E-OB 7777 [PERSON_NAME]" at bounding box center [48, 191] width 63 height 9
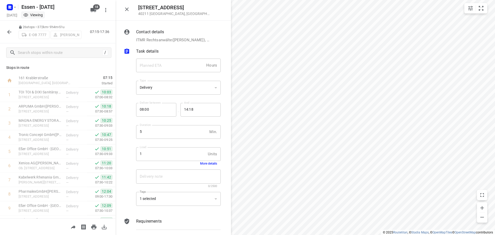
click at [9, 29] on icon "button" at bounding box center [9, 32] width 6 height 6
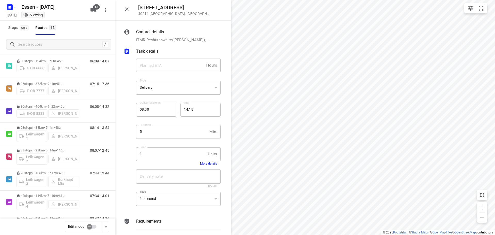
scroll to position [109, 0]
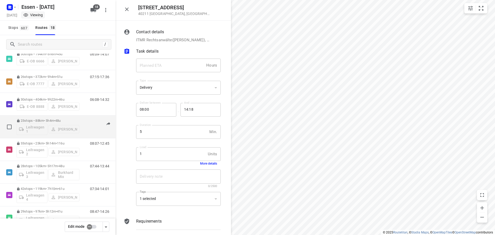
click at [55, 128] on div "Leihwagen 1 [PERSON_NAME]" at bounding box center [48, 129] width 63 height 12
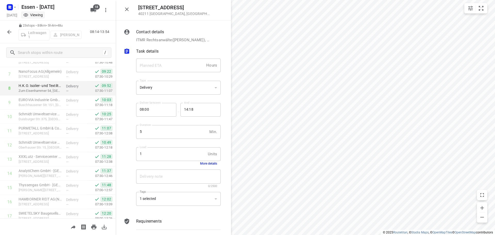
scroll to position [105, 0]
click at [8, 30] on icon "button" at bounding box center [9, 32] width 6 height 6
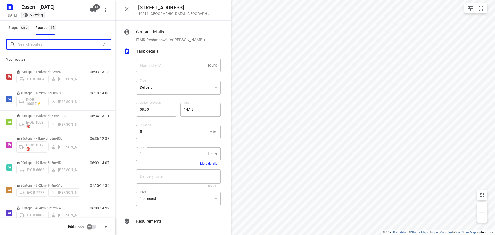
click at [43, 43] on input "Search routes" at bounding box center [59, 44] width 83 height 8
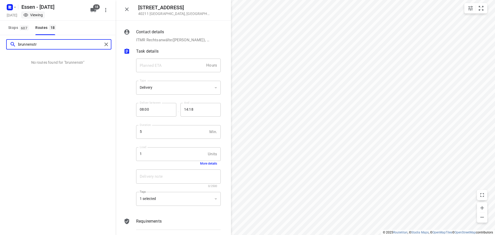
type input "brunnenstr"
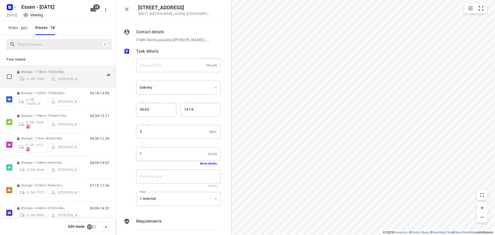
click at [70, 80] on div "E-OB 1004 [PERSON_NAME]" at bounding box center [48, 78] width 63 height 9
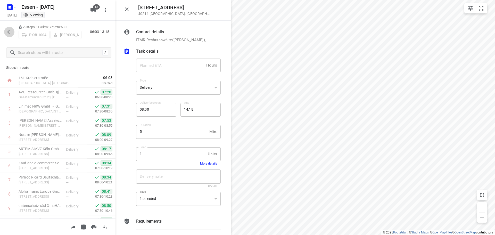
click at [6, 31] on icon "button" at bounding box center [9, 32] width 6 height 6
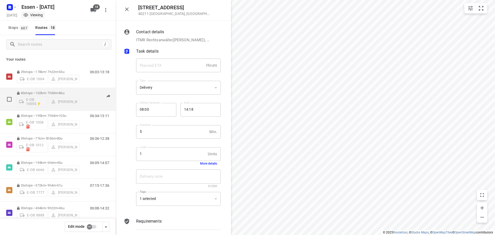
click at [85, 103] on div "06:18-14:00" at bounding box center [97, 100] width 26 height 19
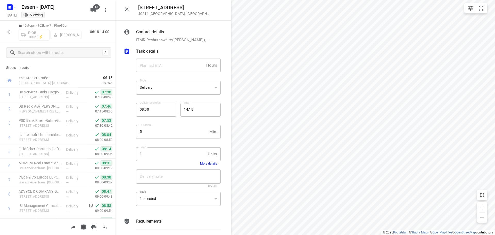
click at [9, 31] on icon "button" at bounding box center [9, 32] width 4 height 4
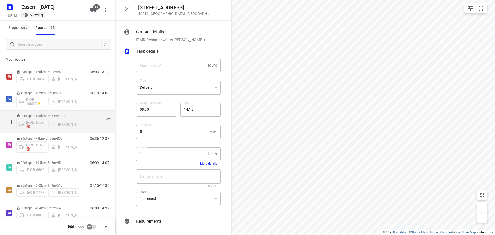
click at [33, 121] on div "E-OB 1008⛽️ [PERSON_NAME]" at bounding box center [48, 124] width 63 height 12
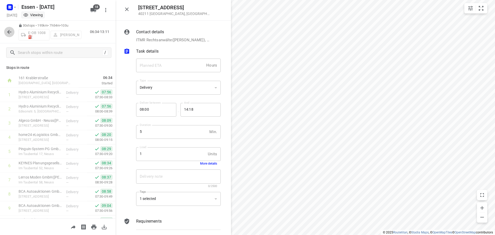
click at [7, 31] on icon "button" at bounding box center [9, 32] width 6 height 6
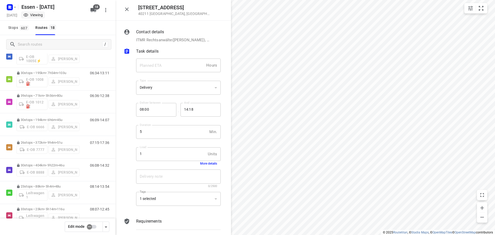
scroll to position [44, 0]
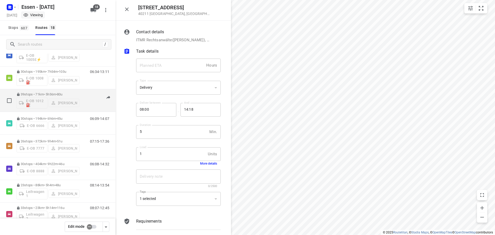
click at [41, 108] on div "E-OB 1012⛽️ [PERSON_NAME]" at bounding box center [48, 102] width 63 height 12
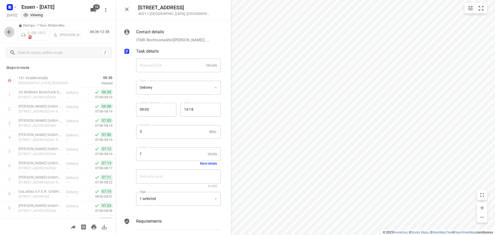
click at [6, 30] on icon "button" at bounding box center [9, 32] width 6 height 6
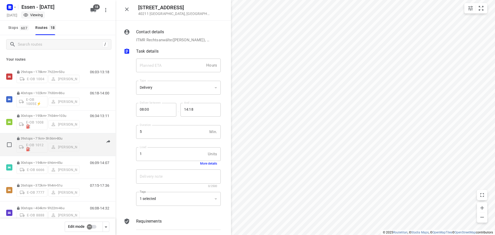
click at [46, 147] on div "E-OB 1012⛽️ [PERSON_NAME]" at bounding box center [48, 146] width 63 height 12
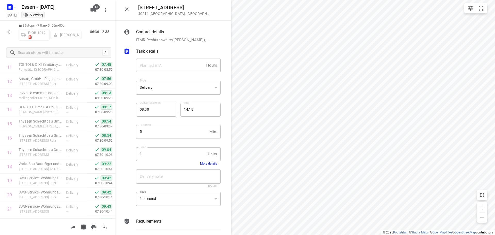
scroll to position [194, 0]
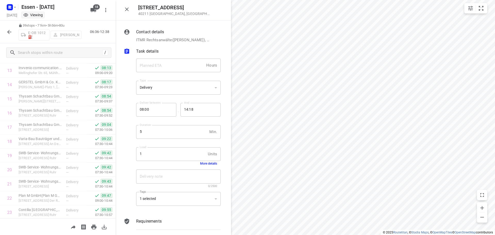
click at [11, 30] on icon "button" at bounding box center [9, 32] width 6 height 6
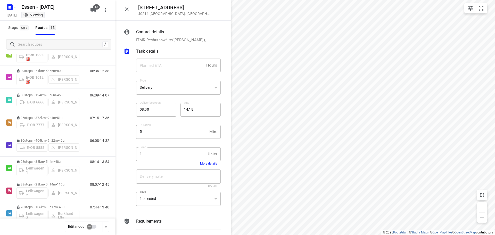
scroll to position [68, 0]
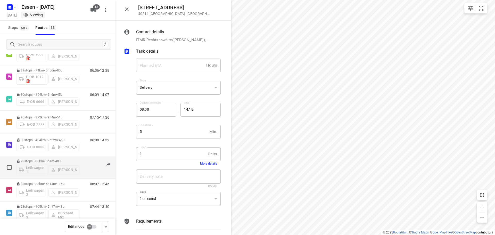
click at [31, 167] on div "Leihwagen 1 [PERSON_NAME]" at bounding box center [48, 169] width 63 height 12
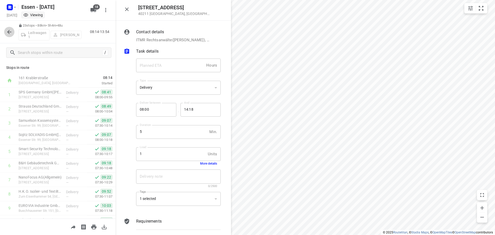
click at [8, 33] on icon "button" at bounding box center [9, 32] width 6 height 6
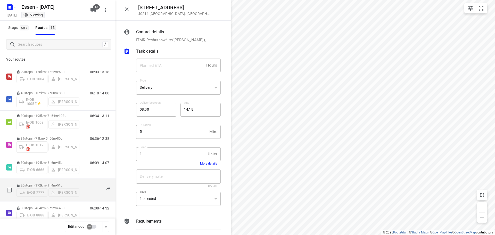
click at [28, 193] on div "E-OB 7777 [PERSON_NAME]" at bounding box center [48, 191] width 63 height 9
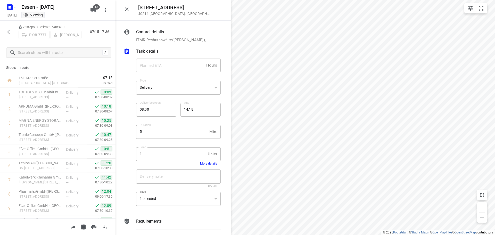
click at [9, 30] on icon "button" at bounding box center [9, 32] width 4 height 4
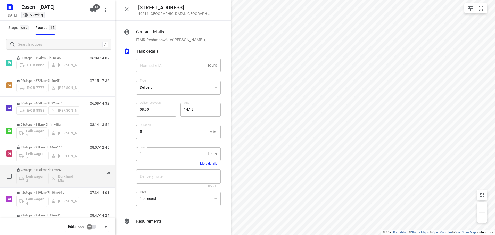
scroll to position [114, 0]
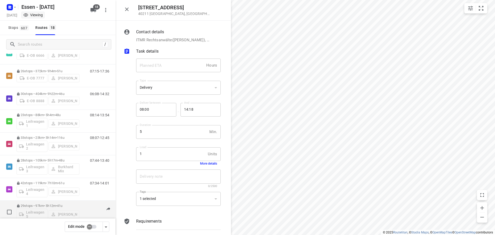
click at [50, 210] on div "Leihwagen 5 Sandra Stamm" at bounding box center [48, 214] width 63 height 12
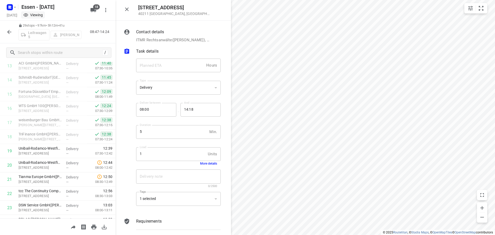
scroll to position [211, 0]
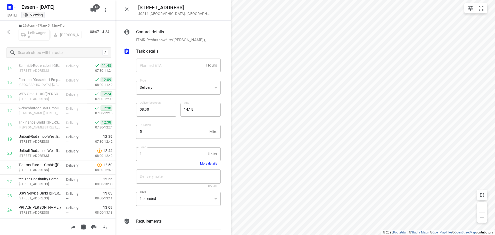
click at [11, 33] on icon "button" at bounding box center [9, 32] width 6 height 6
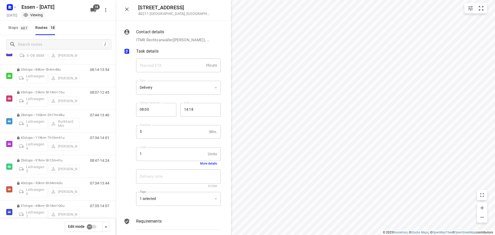
scroll to position [166, 0]
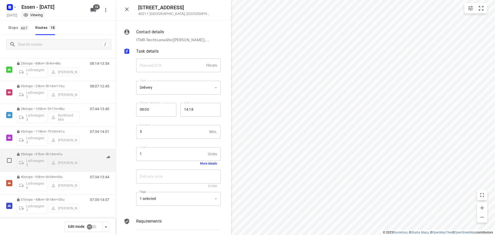
click at [60, 166] on div "Leihwagen 5 Sandra Stamm" at bounding box center [48, 162] width 63 height 12
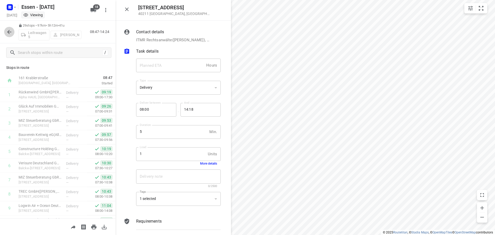
click at [8, 30] on icon "button" at bounding box center [9, 32] width 6 height 6
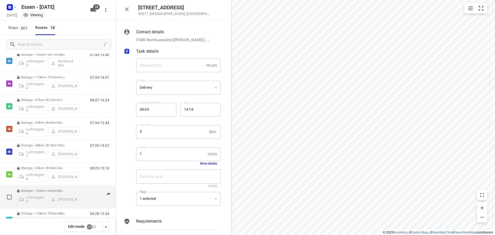
scroll to position [218, 0]
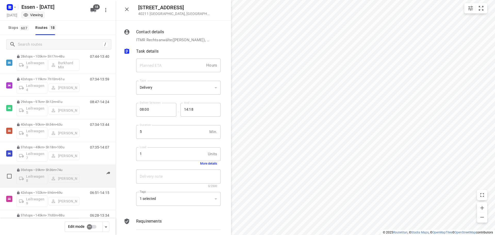
click at [55, 184] on div "Leihwagen 8 [PERSON_NAME]" at bounding box center [48, 178] width 63 height 12
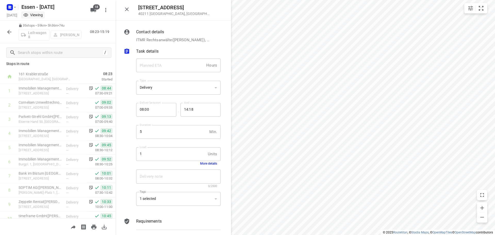
scroll to position [0, 0]
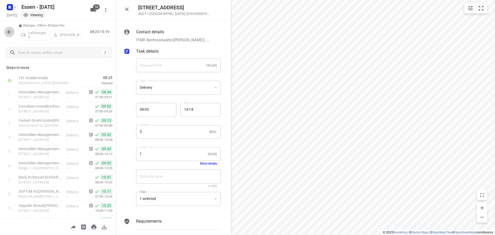
click at [9, 31] on icon "button" at bounding box center [9, 32] width 4 height 4
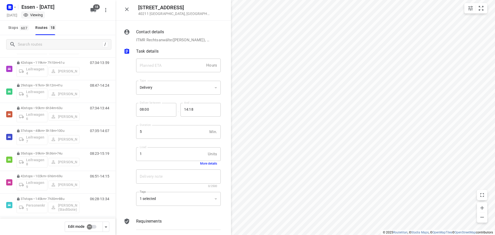
scroll to position [261, 0]
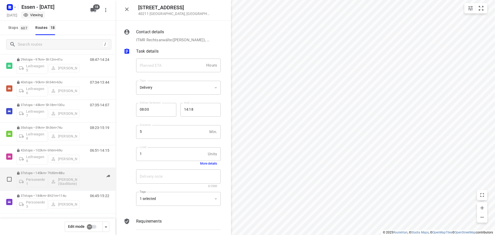
click at [57, 188] on div "37 stops • 145km • 7h30m • 88u Personenkraftwagen 1 Janis Röhl (Stadtbote)" at bounding box center [48, 178] width 63 height 21
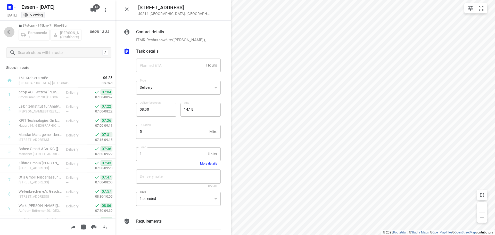
click at [8, 31] on icon "button" at bounding box center [9, 32] width 4 height 4
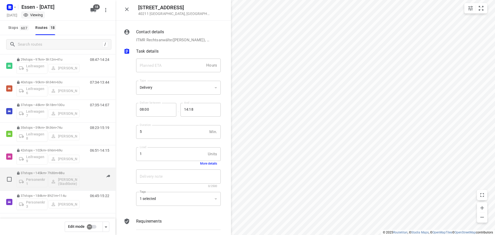
click at [47, 179] on div "Personenkraftwagen 1 Janis Röhl (Stadtbote)" at bounding box center [48, 181] width 63 height 12
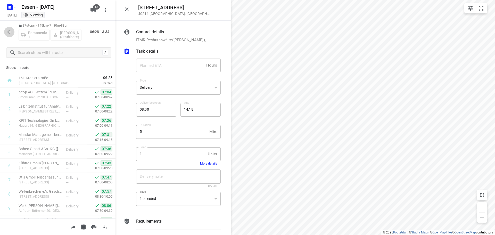
click at [10, 32] on icon "button" at bounding box center [9, 32] width 4 height 4
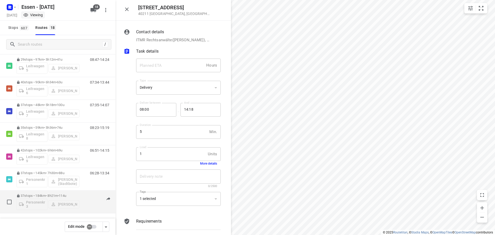
click at [43, 199] on div "Personenkraftwagen 3 [PERSON_NAME]" at bounding box center [48, 204] width 63 height 12
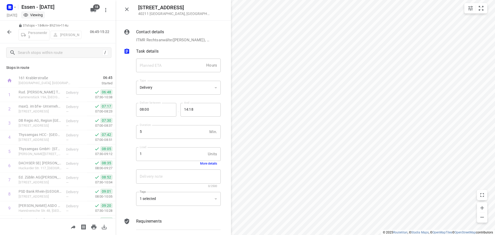
click at [11, 30] on icon "button" at bounding box center [9, 32] width 6 height 6
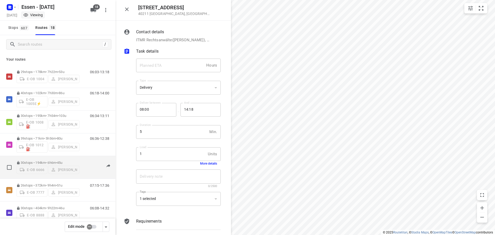
click at [71, 170] on div "E-OB 6666 [PERSON_NAME]" at bounding box center [48, 169] width 63 height 9
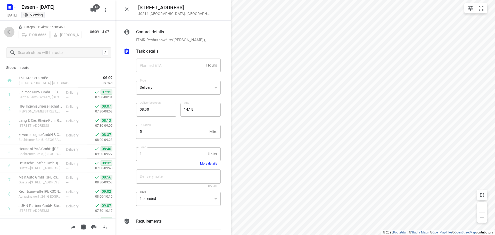
click at [8, 32] on icon "button" at bounding box center [9, 32] width 4 height 4
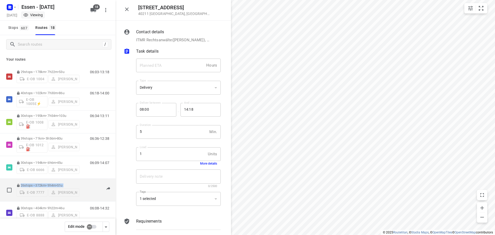
drag, startPoint x: 62, startPoint y: 165, endPoint x: 60, endPoint y: 186, distance: 21.0
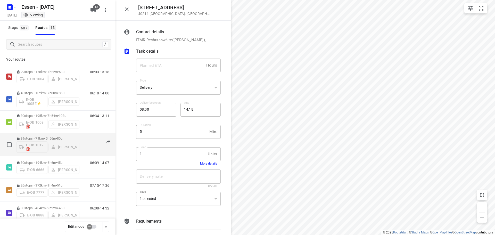
click at [62, 144] on div "E-OB 1012⛽️ [PERSON_NAME]" at bounding box center [48, 146] width 63 height 12
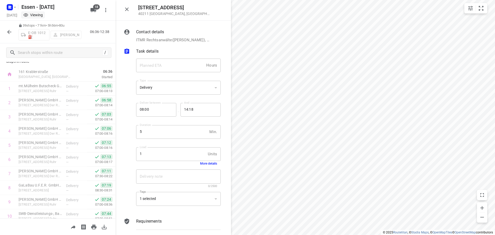
scroll to position [0, 0]
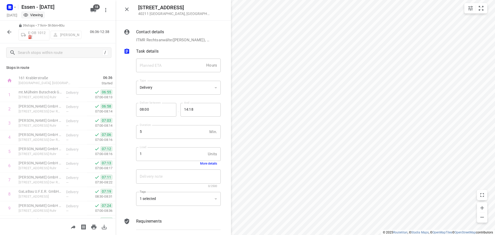
click at [9, 30] on icon "button" at bounding box center [9, 32] width 6 height 6
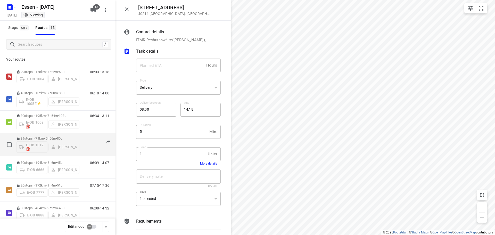
click at [75, 143] on div "E-OB 1012⛽️ [PERSON_NAME]" at bounding box center [48, 146] width 63 height 12
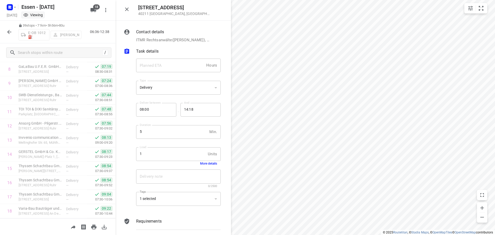
scroll to position [122, 0]
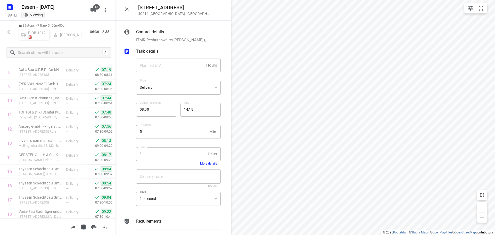
click at [7, 32] on icon "button" at bounding box center [9, 32] width 6 height 6
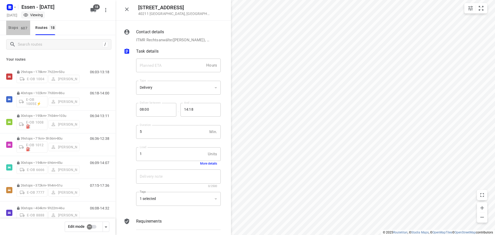
click at [15, 28] on span "Stops 607" at bounding box center [19, 28] width 22 height 6
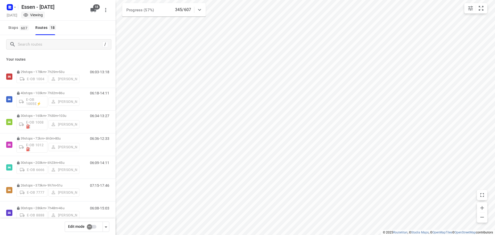
scroll to position [207, 0]
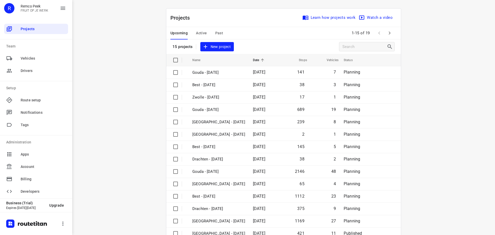
click at [199, 32] on span "Active" at bounding box center [201, 33] width 11 height 6
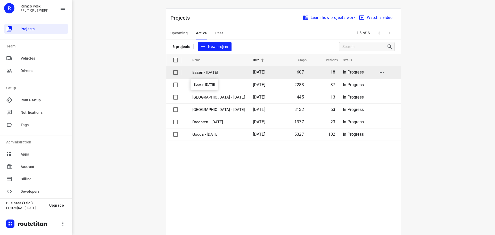
click at [201, 71] on p "Essen - [DATE]" at bounding box center [218, 73] width 53 height 6
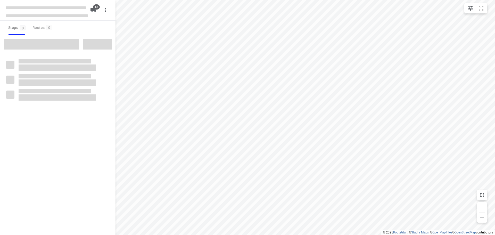
checkbox input "true"
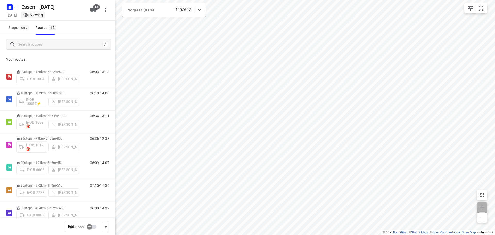
click at [483, 207] on icon "button" at bounding box center [482, 208] width 6 height 6
click at [482, 209] on icon "button" at bounding box center [483, 208] width 4 height 4
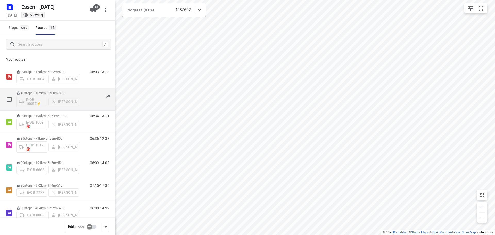
click at [43, 93] on p "40 stops • 102km • 7h30m • [DATE]" at bounding box center [48, 93] width 63 height 4
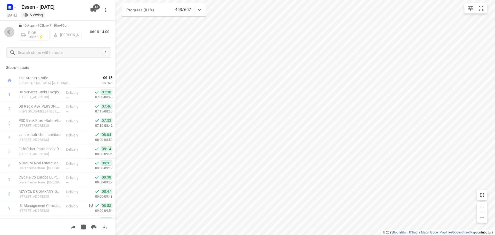
click at [11, 31] on icon "button" at bounding box center [9, 32] width 6 height 6
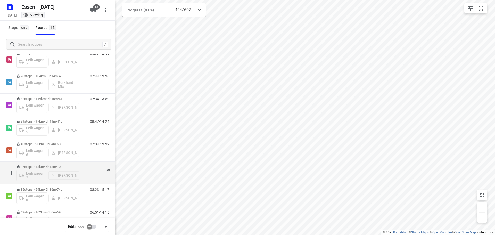
scroll to position [192, 0]
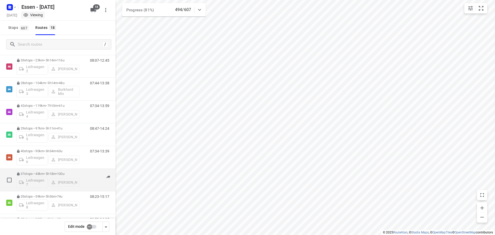
click at [60, 181] on div "Leihwagen 7 [PERSON_NAME]" at bounding box center [48, 182] width 63 height 12
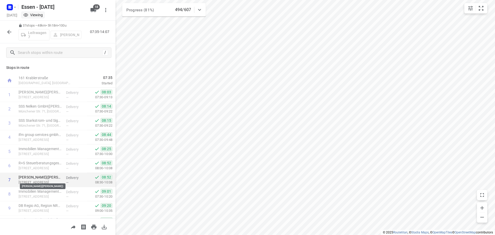
click at [42, 176] on p "[PERSON_NAME]([PERSON_NAME])" at bounding box center [40, 177] width 43 height 5
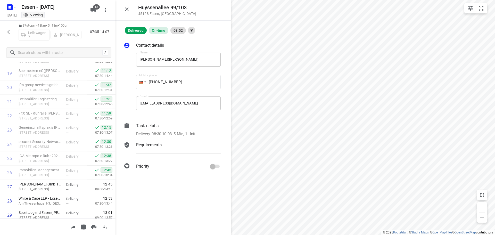
scroll to position [278, 0]
click at [482, 215] on icon "button" at bounding box center [482, 217] width 6 height 6
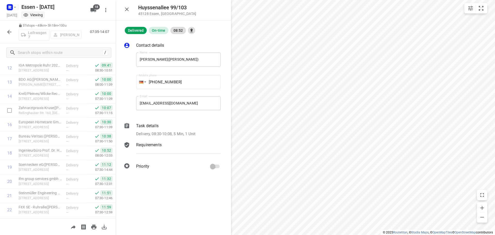
scroll to position [162, 0]
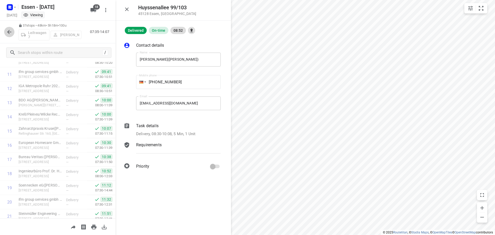
click at [9, 31] on icon "button" at bounding box center [9, 32] width 4 height 4
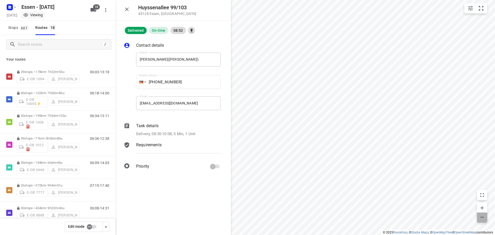
click at [483, 217] on icon "button" at bounding box center [483, 217] width 4 height 1
click at [483, 217] on icon "button" at bounding box center [482, 217] width 6 height 6
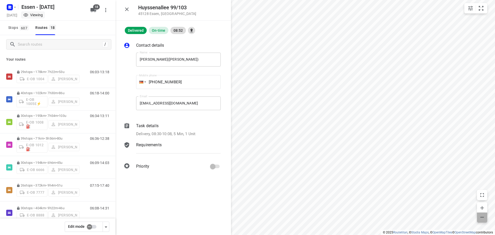
click at [482, 216] on icon "button" at bounding box center [482, 217] width 6 height 6
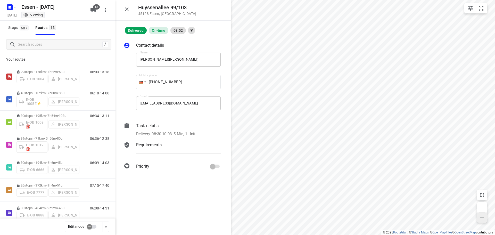
click at [482, 216] on icon "button" at bounding box center [482, 217] width 6 height 6
click at [482, 217] on icon "button" at bounding box center [482, 217] width 6 height 6
click at [481, 217] on icon "button" at bounding box center [482, 217] width 6 height 6
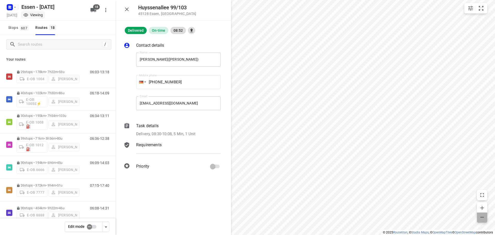
click at [481, 217] on icon "button" at bounding box center [482, 217] width 6 height 6
click at [484, 217] on icon "button" at bounding box center [482, 217] width 6 height 6
click at [482, 217] on icon "button" at bounding box center [483, 217] width 4 height 1
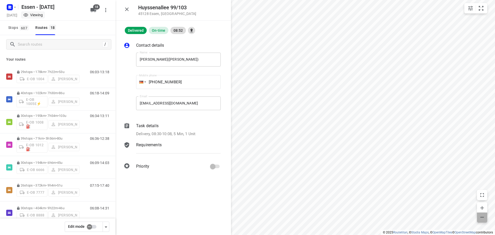
click at [482, 217] on icon "button" at bounding box center [483, 217] width 4 height 1
click at [482, 216] on icon "button" at bounding box center [482, 217] width 6 height 6
click at [480, 217] on icon "button" at bounding box center [482, 217] width 6 height 6
click at [479, 216] on icon "button" at bounding box center [482, 217] width 6 height 6
click at [479, 216] on span "button" at bounding box center [482, 217] width 10 height 7
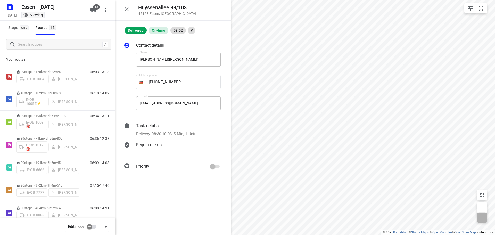
click at [479, 216] on span "button" at bounding box center [482, 217] width 10 height 7
click at [479, 214] on span "button" at bounding box center [482, 217] width 10 height 7
click at [480, 216] on icon "button" at bounding box center [482, 217] width 6 height 6
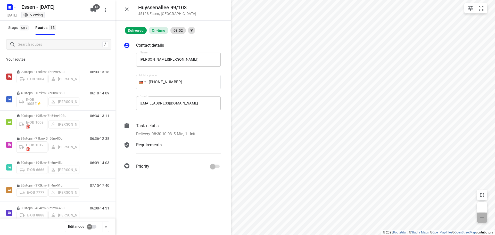
click at [480, 216] on icon "button" at bounding box center [482, 217] width 6 height 6
click at [480, 217] on icon "button" at bounding box center [482, 217] width 6 height 6
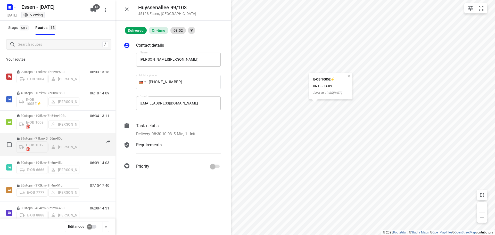
click at [39, 143] on div "E-OB 1012⛽️ [PERSON_NAME]" at bounding box center [48, 146] width 63 height 12
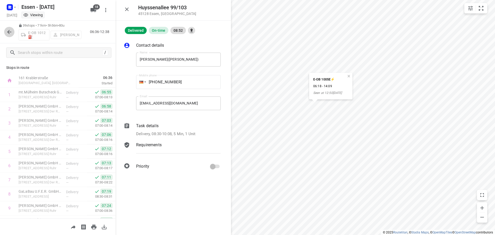
click at [11, 30] on icon "button" at bounding box center [9, 32] width 6 height 6
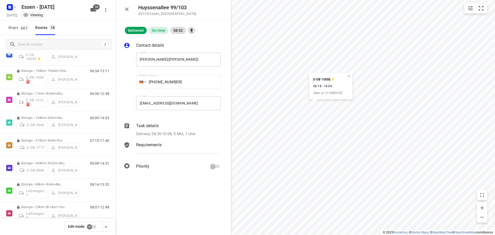
scroll to position [47, 0]
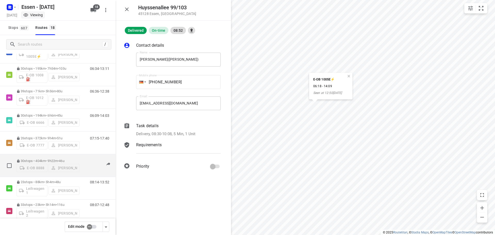
click at [37, 160] on p "30 stops • 404km • 9h22m • [DATE]" at bounding box center [48, 161] width 63 height 4
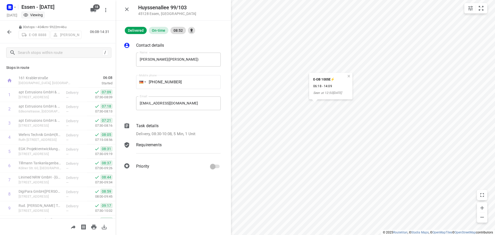
click at [10, 33] on icon "button" at bounding box center [9, 32] width 6 height 6
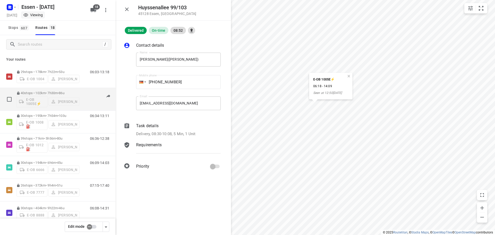
click at [63, 98] on div "E-OB 1005E⚡ [PERSON_NAME]" at bounding box center [48, 101] width 63 height 12
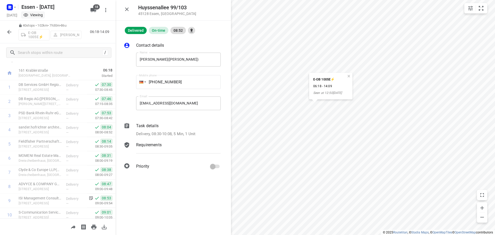
scroll to position [12, 0]
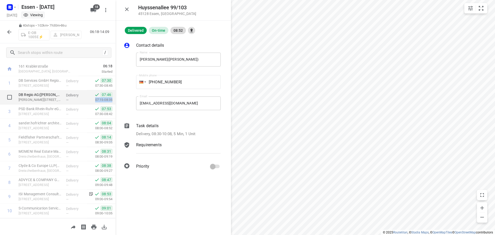
drag, startPoint x: 111, startPoint y: 94, endPoint x: 108, endPoint y: 102, distance: 9.0
click at [108, 102] on div "07:46 07:15-08:35" at bounding box center [101, 97] width 29 height 14
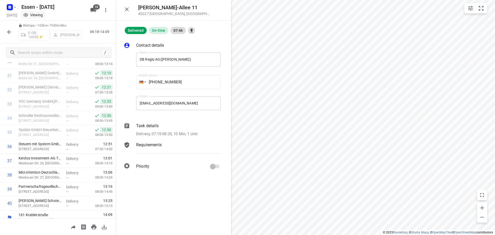
scroll to position [451, 0]
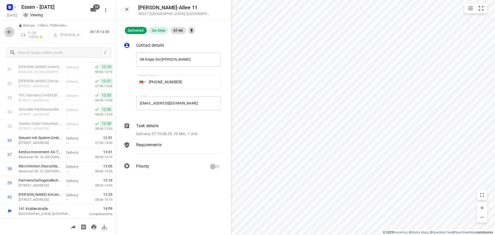
click at [8, 30] on icon "button" at bounding box center [9, 32] width 6 height 6
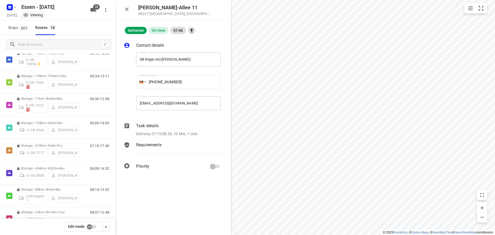
scroll to position [40, 0]
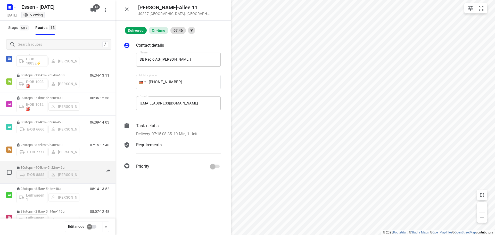
click at [36, 172] on div "E-OB 8888 [PERSON_NAME]" at bounding box center [48, 173] width 63 height 9
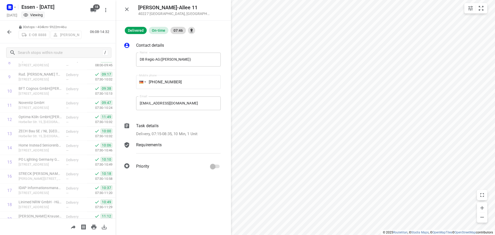
scroll to position [173, 0]
click at [11, 32] on icon "button" at bounding box center [9, 32] width 4 height 4
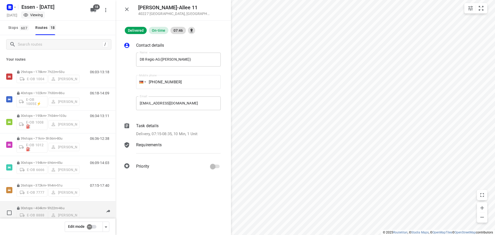
click at [30, 211] on div "E-OB 8888 [PERSON_NAME]" at bounding box center [48, 214] width 63 height 9
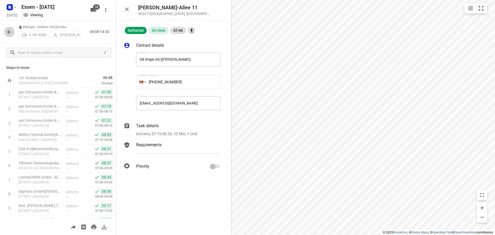
click at [10, 31] on icon "button" at bounding box center [9, 32] width 6 height 6
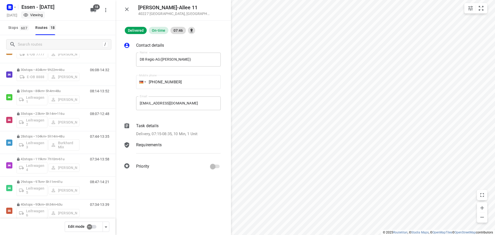
scroll to position [145, 0]
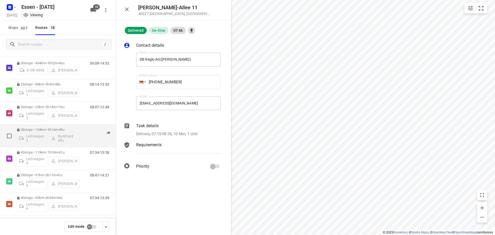
click at [39, 127] on div "28 stops • 104km • 5h14m • [DATE] Leihwagen 3 Burkhard Mix" at bounding box center [48, 135] width 63 height 21
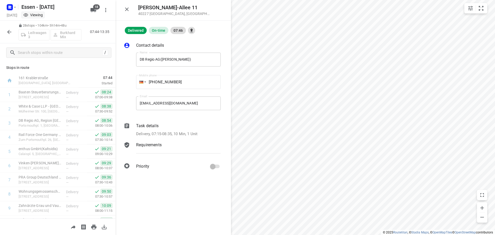
click at [10, 30] on icon "button" at bounding box center [9, 32] width 6 height 6
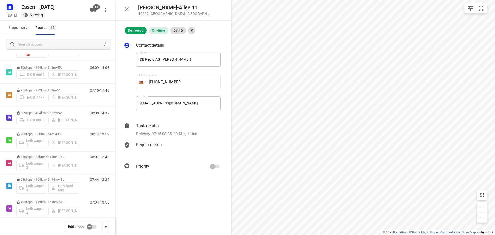
scroll to position [107, 0]
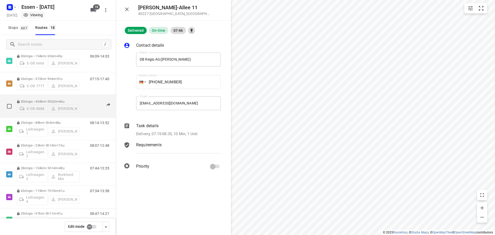
click at [49, 108] on div "E-OB 8888 [PERSON_NAME]" at bounding box center [48, 107] width 63 height 9
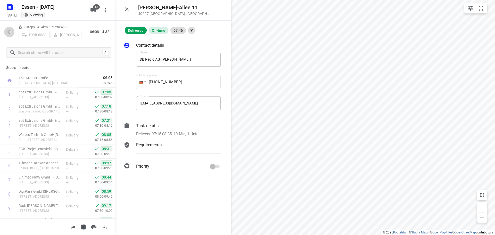
click at [8, 30] on icon "button" at bounding box center [9, 32] width 6 height 6
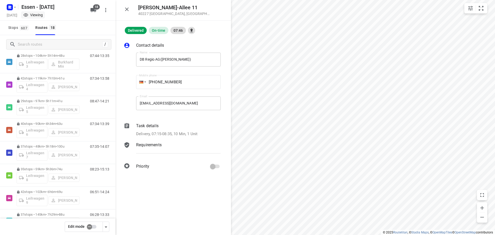
scroll to position [221, 0]
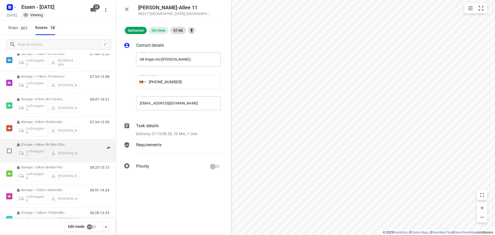
click at [39, 152] on div "Leihwagen 7 [PERSON_NAME]" at bounding box center [48, 153] width 63 height 12
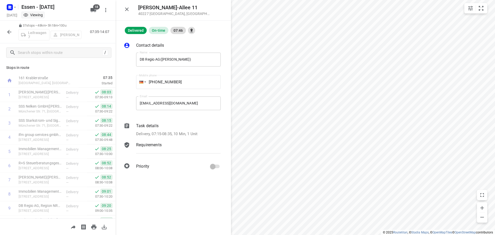
click at [9, 29] on icon "button" at bounding box center [9, 32] width 6 height 6
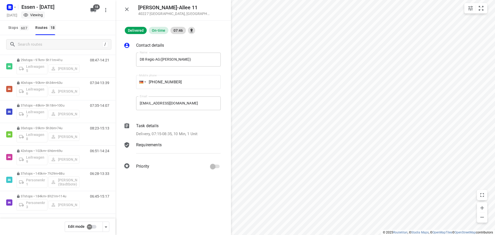
scroll to position [261, 0]
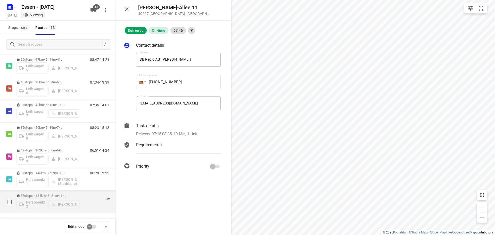
click at [31, 199] on div "Personenkraftwagen 3 [PERSON_NAME]" at bounding box center [48, 204] width 63 height 12
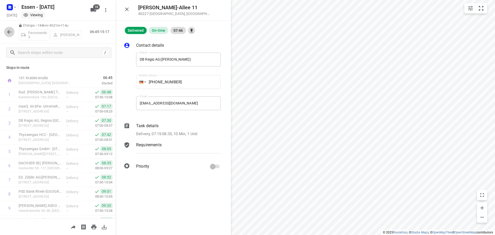
click at [11, 31] on icon "button" at bounding box center [9, 32] width 6 height 6
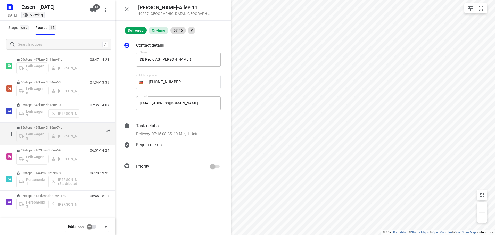
click at [45, 133] on div "Leihwagen 8 [PERSON_NAME]" at bounding box center [48, 135] width 63 height 12
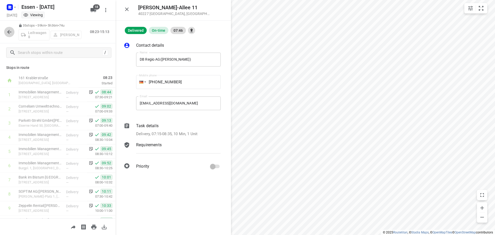
click at [9, 28] on button "button" at bounding box center [9, 32] width 10 height 10
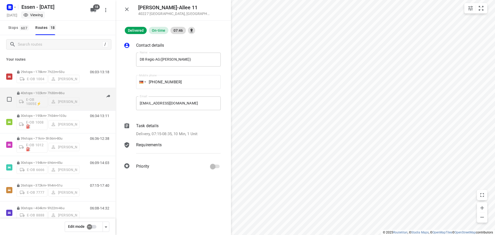
click at [26, 99] on div "E-OB 1005E⚡ [PERSON_NAME]" at bounding box center [48, 101] width 63 height 12
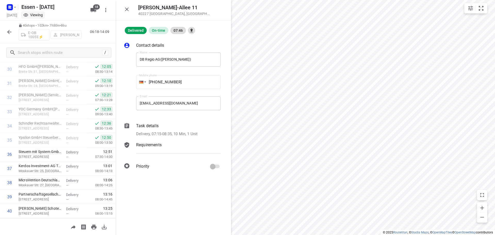
scroll to position [451, 0]
click at [6, 30] on icon "button" at bounding box center [9, 32] width 6 height 6
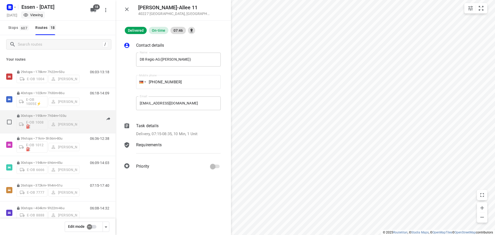
click at [37, 126] on div "E-OB 1008⛽️ [PERSON_NAME]" at bounding box center [48, 124] width 63 height 12
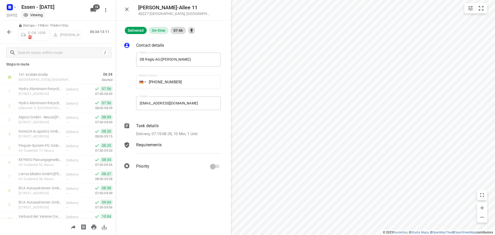
scroll to position [0, 0]
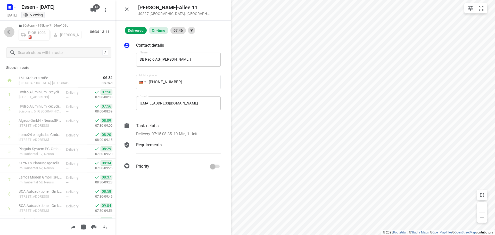
click at [10, 32] on icon "button" at bounding box center [9, 32] width 4 height 4
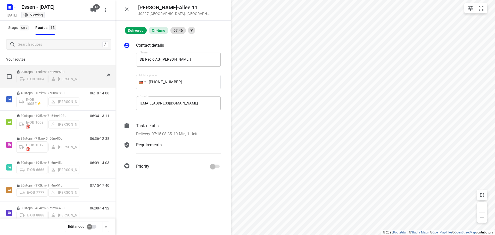
click at [59, 76] on div "E-OB 1004 [PERSON_NAME]" at bounding box center [48, 78] width 63 height 9
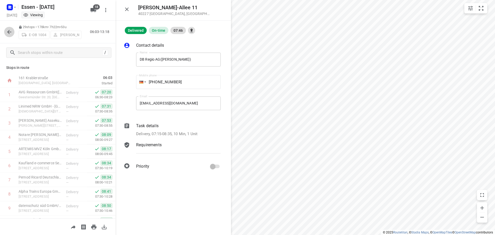
click at [9, 29] on icon "button" at bounding box center [9, 32] width 6 height 6
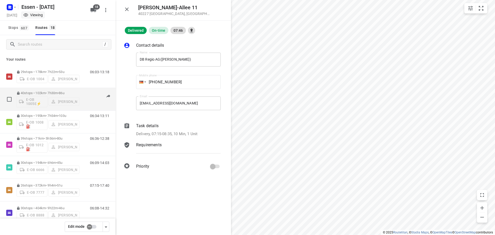
click at [36, 104] on div "E-OB 1005E⚡ [PERSON_NAME]" at bounding box center [48, 101] width 63 height 12
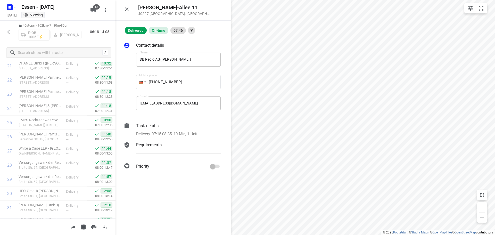
scroll to position [338, 0]
click at [11, 32] on icon "button" at bounding box center [9, 32] width 6 height 6
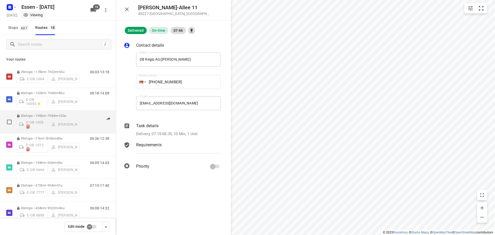
click at [43, 122] on div "E-OB 1008⛽️ [PERSON_NAME]" at bounding box center [48, 124] width 63 height 12
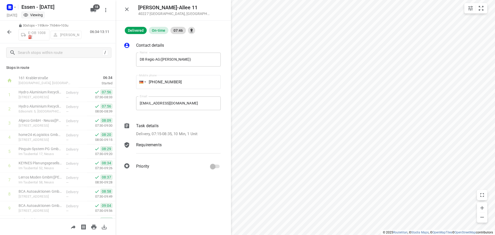
click at [10, 31] on icon "button" at bounding box center [9, 32] width 6 height 6
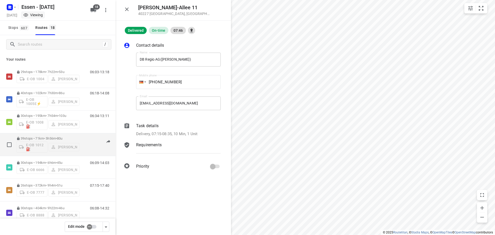
click at [32, 145] on div "E-OB 1012⛽️ [PERSON_NAME]" at bounding box center [48, 146] width 63 height 12
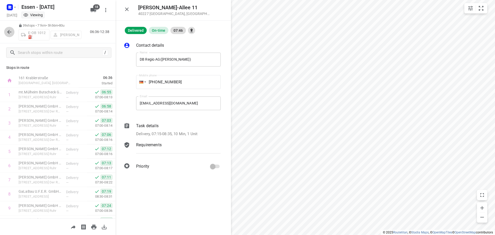
click at [8, 33] on icon "button" at bounding box center [9, 32] width 4 height 4
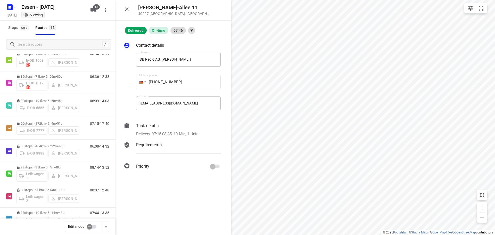
scroll to position [65, 0]
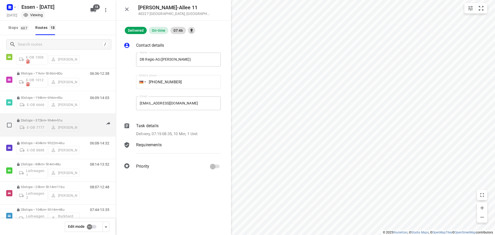
click at [78, 122] on div "E-OB 7777 [PERSON_NAME]" at bounding box center [48, 126] width 63 height 9
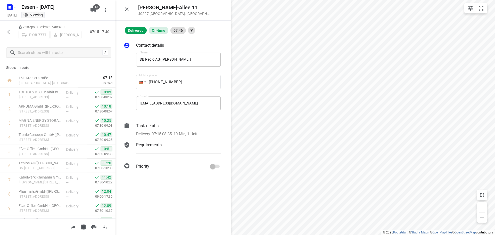
click at [9, 32] on icon "button" at bounding box center [9, 32] width 6 height 6
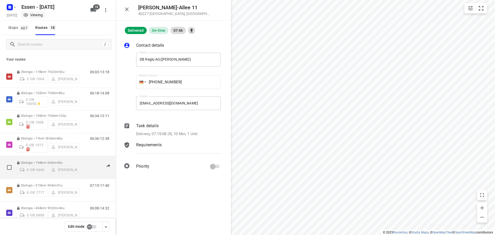
click at [26, 169] on div "E-OB 6666 [PERSON_NAME]" at bounding box center [48, 169] width 63 height 9
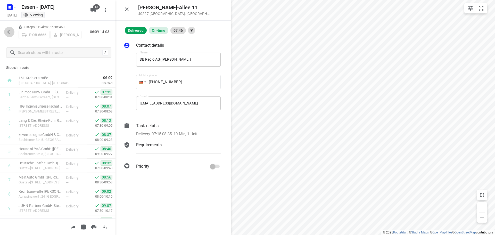
click at [10, 30] on icon "button" at bounding box center [9, 32] width 6 height 6
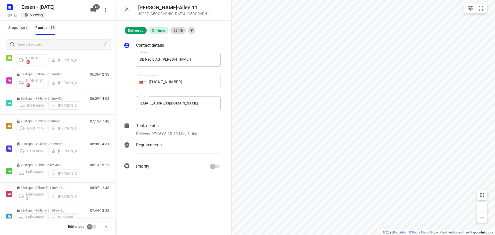
scroll to position [74, 0]
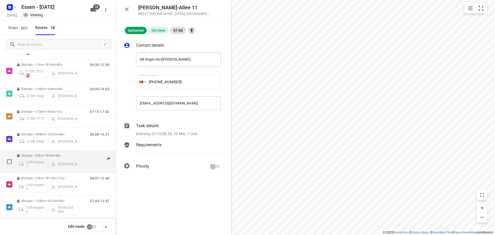
click at [41, 160] on div "Leihwagen 1 [PERSON_NAME]" at bounding box center [48, 163] width 63 height 12
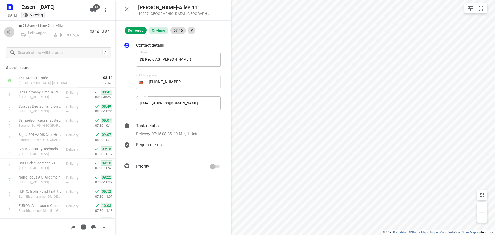
click at [9, 31] on icon "button" at bounding box center [9, 32] width 6 height 6
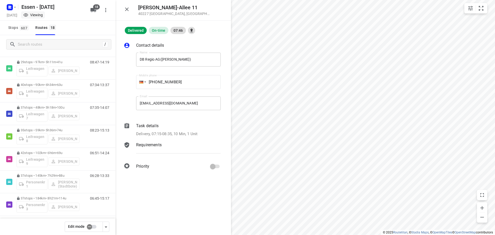
scroll to position [261, 0]
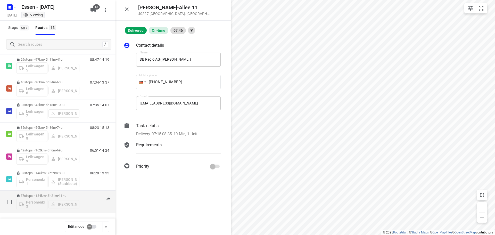
click at [35, 202] on div "Personenkraftwagen 3 [PERSON_NAME]" at bounding box center [48, 204] width 63 height 12
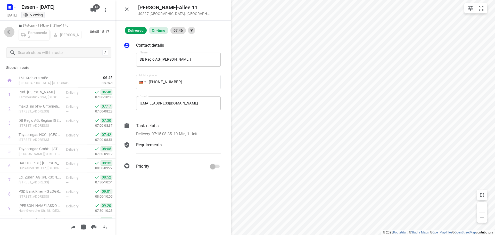
click at [9, 32] on icon "button" at bounding box center [9, 32] width 4 height 4
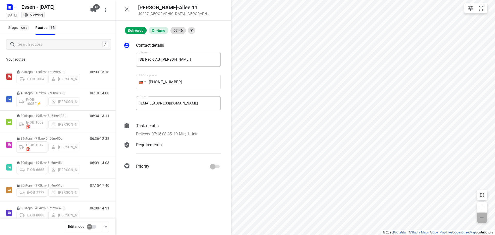
click at [483, 217] on icon "button" at bounding box center [482, 217] width 6 height 6
click at [483, 217] on icon "button" at bounding box center [483, 217] width 4 height 1
click at [482, 218] on icon "button" at bounding box center [482, 217] width 6 height 6
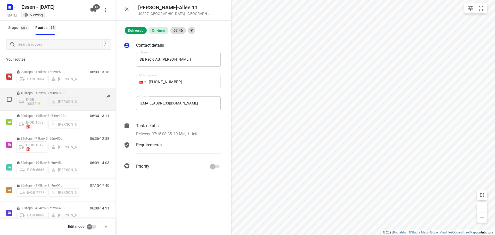
click at [84, 97] on div "06:18-14:08" at bounding box center [97, 100] width 26 height 19
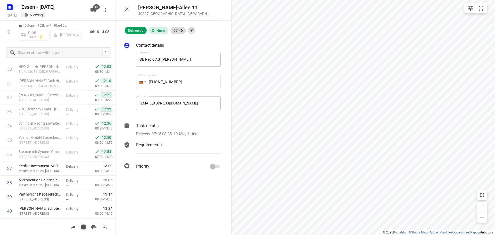
scroll to position [451, 0]
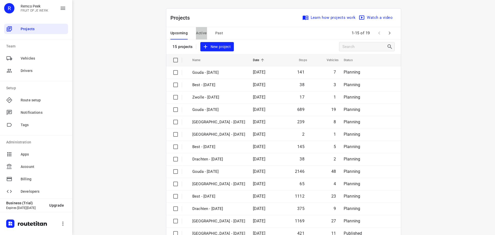
click at [201, 32] on span "Active" at bounding box center [201, 33] width 11 height 6
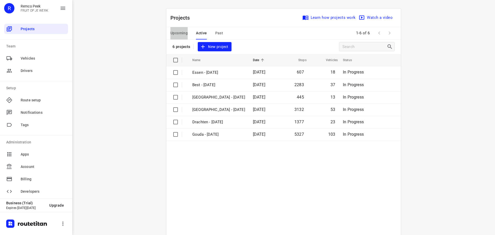
click at [175, 32] on span "Upcoming" at bounding box center [178, 33] width 17 height 6
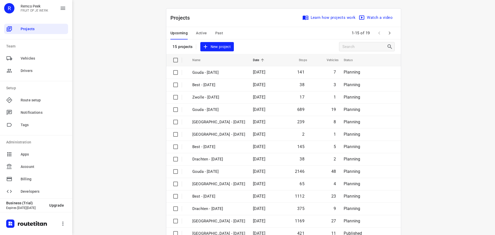
click at [201, 32] on span "Active" at bounding box center [201, 33] width 11 height 6
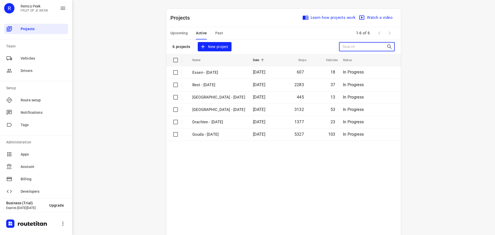
click at [352, 47] on input "Search projects" at bounding box center [365, 47] width 44 height 8
click at [377, 46] on input "Search projects" at bounding box center [365, 47] width 44 height 8
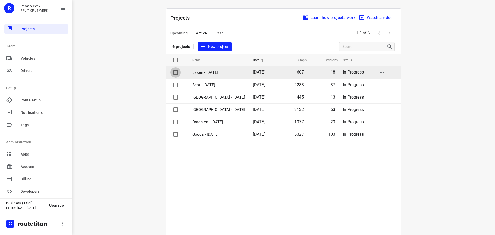
click at [174, 72] on input "checkbox" at bounding box center [175, 72] width 10 height 10
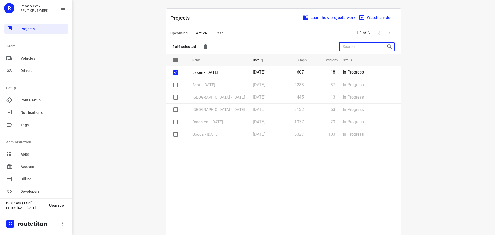
click at [365, 46] on input "Search projects" at bounding box center [365, 47] width 44 height 8
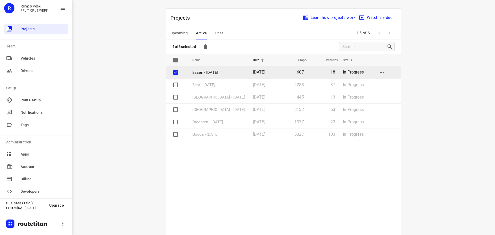
click at [214, 71] on p "Essen - [DATE]" at bounding box center [218, 73] width 53 height 6
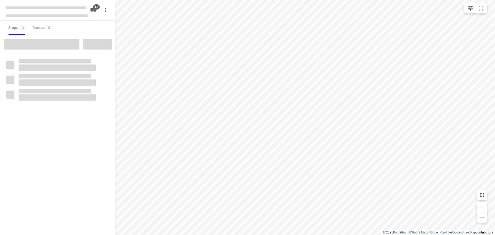
checkbox input "true"
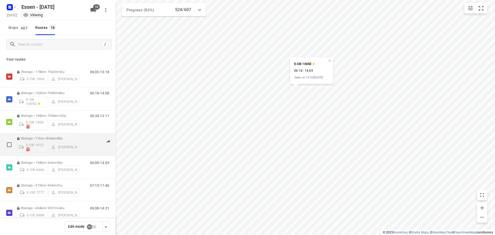
click at [39, 145] on div "E-OB 1012⛽️ [PERSON_NAME]" at bounding box center [48, 146] width 63 height 12
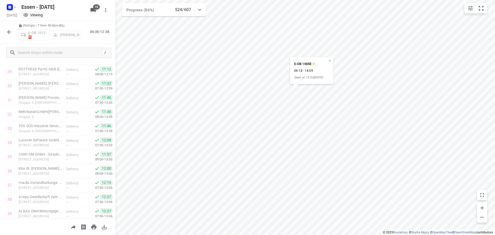
scroll to position [437, 0]
click at [10, 32] on icon "button" at bounding box center [9, 32] width 6 height 6
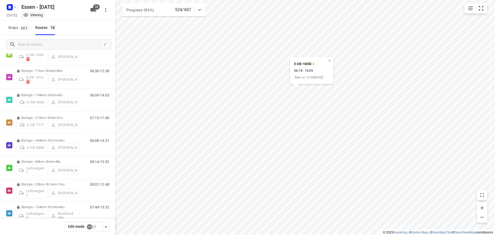
scroll to position [69, 0]
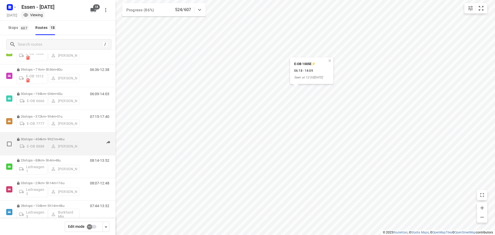
click at [74, 144] on div "E-OB 8888 [PERSON_NAME]" at bounding box center [48, 145] width 63 height 9
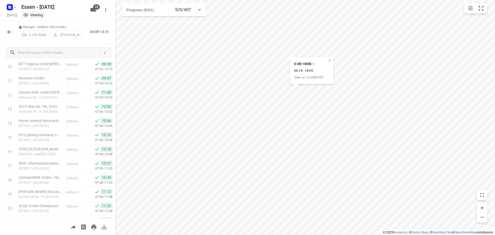
scroll to position [159, 0]
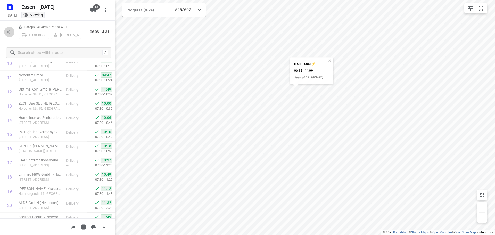
click at [9, 32] on icon "button" at bounding box center [9, 32] width 6 height 6
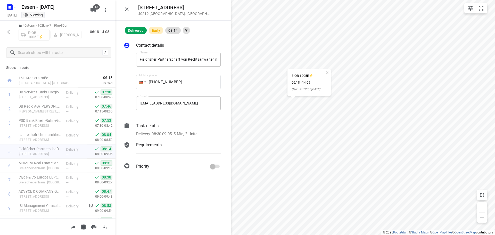
click at [36, 34] on div "E-OB 1005E⚡ [PERSON_NAME]" at bounding box center [50, 34] width 63 height 12
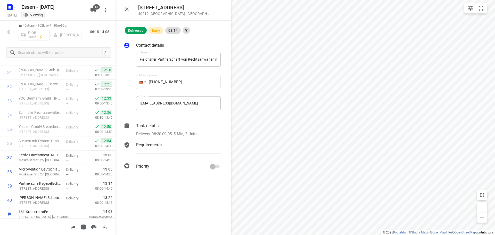
scroll to position [451, 0]
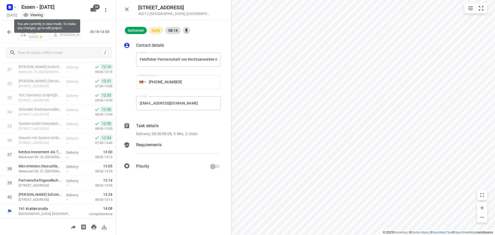
click at [43, 16] on div "Viewing" at bounding box center [33, 14] width 20 height 5
click at [28, 13] on icon at bounding box center [25, 14] width 5 height 3
click at [7, 30] on icon "button" at bounding box center [9, 32] width 6 height 6
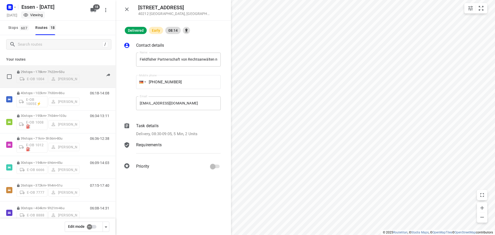
click at [40, 74] on div "E-OB 1004 [PERSON_NAME]" at bounding box center [48, 78] width 63 height 9
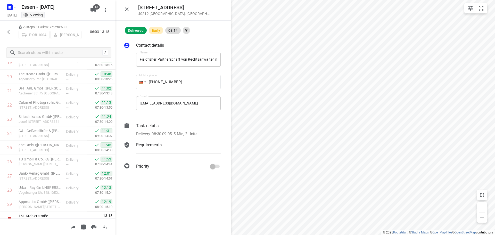
scroll to position [295, 0]
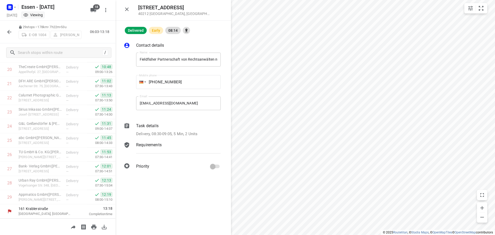
click at [9, 31] on icon "button" at bounding box center [9, 32] width 6 height 6
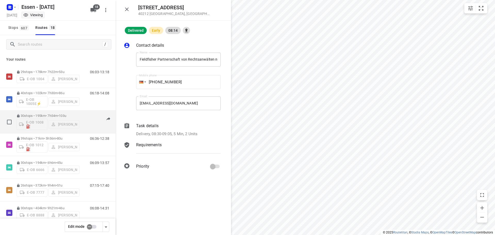
click at [42, 126] on div "E-OB 1008⛽️ [PERSON_NAME]" at bounding box center [48, 124] width 63 height 12
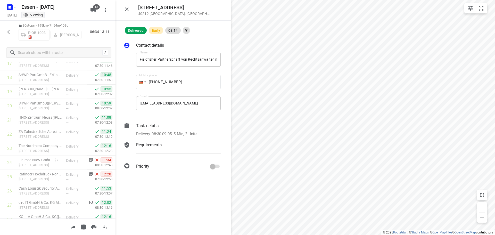
scroll to position [250, 0]
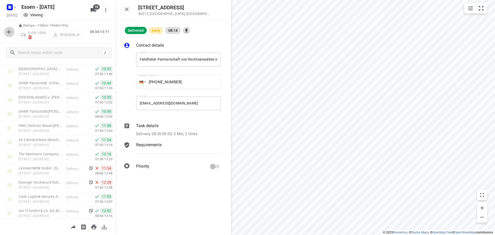
click at [10, 32] on icon "button" at bounding box center [9, 32] width 4 height 4
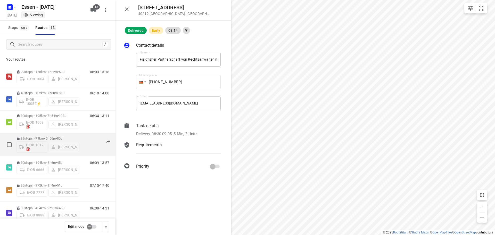
click at [57, 144] on div "E-OB 1012⛽️ [PERSON_NAME]" at bounding box center [48, 146] width 63 height 12
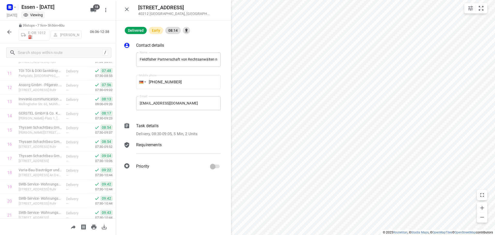
scroll to position [0, 0]
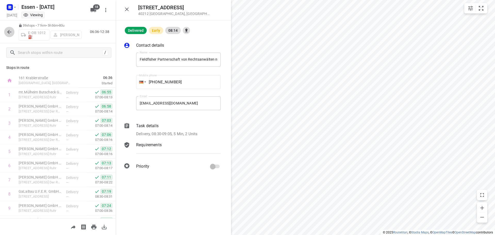
click at [10, 32] on icon "button" at bounding box center [9, 32] width 6 height 6
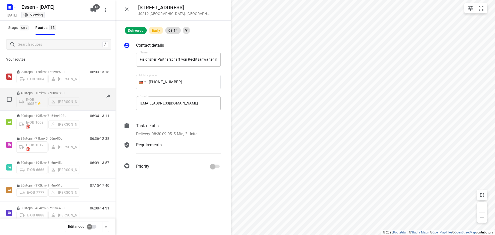
click at [62, 101] on div "E-OB 1005E⚡ [PERSON_NAME]" at bounding box center [48, 101] width 63 height 12
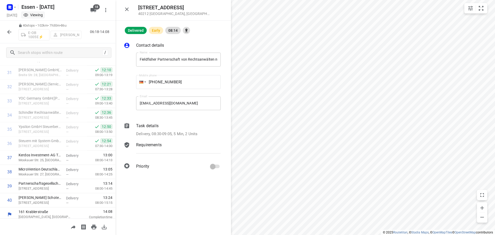
scroll to position [451, 0]
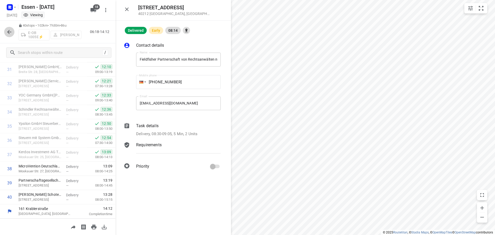
click at [10, 32] on icon "button" at bounding box center [9, 32] width 6 height 6
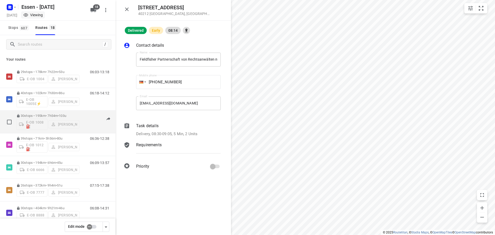
click at [69, 121] on div "E-OB 1008⛽️ [PERSON_NAME]" at bounding box center [48, 124] width 63 height 12
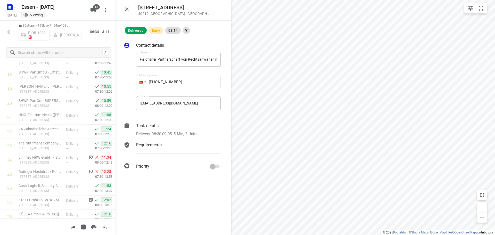
scroll to position [260, 0]
drag, startPoint x: 116, startPoint y: 167, endPoint x: 117, endPoint y: 164, distance: 3.0
click at [117, 165] on div "Contact details Name Fieldfisher Partnerschaft von Rechtsanwälten mbB([PERSON_N…" at bounding box center [174, 106] width 116 height 145
drag, startPoint x: 117, startPoint y: 160, endPoint x: 118, endPoint y: 153, distance: 6.8
click at [118, 153] on div "Contact details Name Fieldfisher Partnerschaft von Rechtsanwälten mbB([PERSON_N…" at bounding box center [174, 106] width 116 height 145
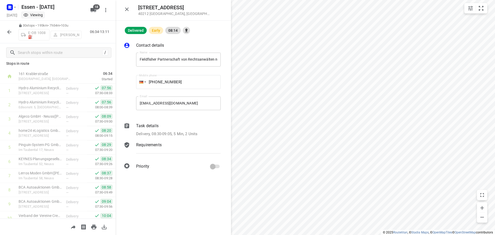
scroll to position [0, 0]
